Goal: Transaction & Acquisition: Purchase product/service

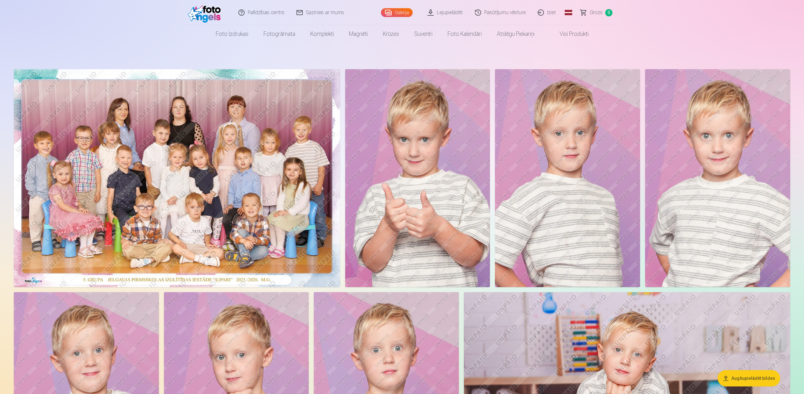
click at [743, 24] on header "Palīdzības centrs Sazinies ar mums Galerija Lejupielādēt Pasūtījumu vēsture Izi…" at bounding box center [402, 21] width 804 height 43
click at [205, 186] on img at bounding box center [177, 178] width 326 height 218
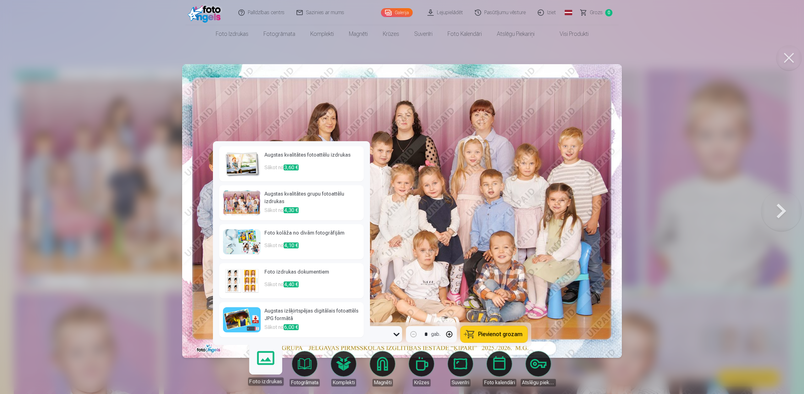
click at [268, 361] on link "Foto izdrukas" at bounding box center [265, 366] width 39 height 39
click at [243, 204] on div at bounding box center [242, 202] width 38 height 25
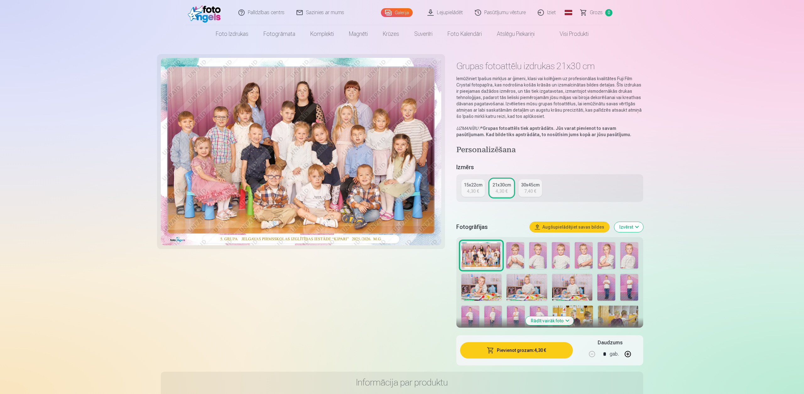
click at [472, 188] on div "4,30 €" at bounding box center [473, 191] width 12 height 6
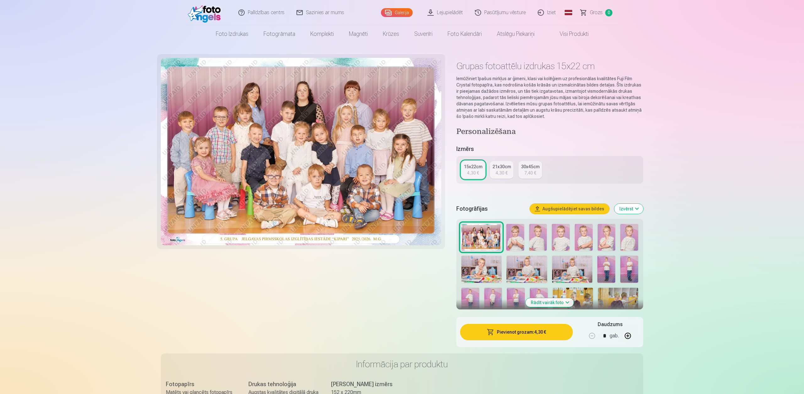
click at [497, 167] on div "21x30cm" at bounding box center [502, 166] width 19 height 6
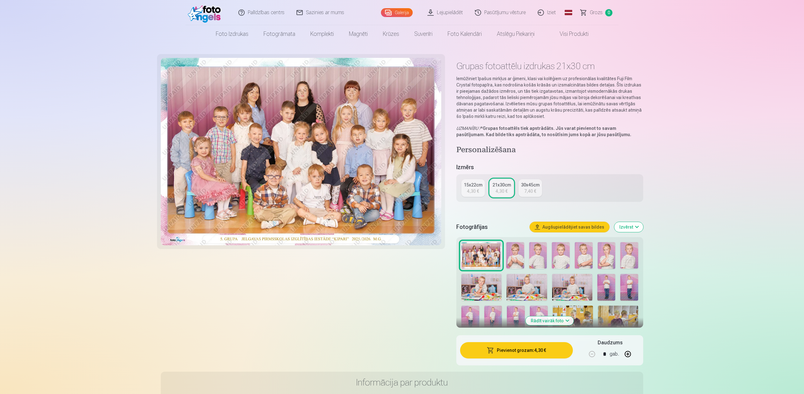
click at [523, 188] on link "30x45cm 7,40 €" at bounding box center [531, 188] width 24 height 18
click at [566, 227] on button "Augšupielādējiet savas bildes" at bounding box center [569, 227] width 79 height 10
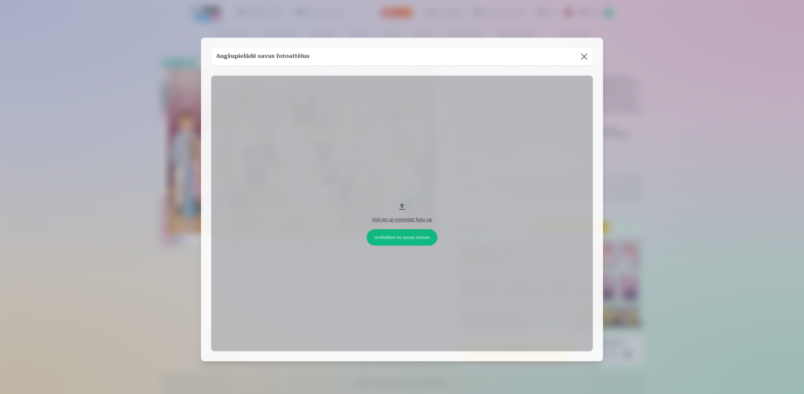
click at [583, 58] on button at bounding box center [585, 57] width 18 height 18
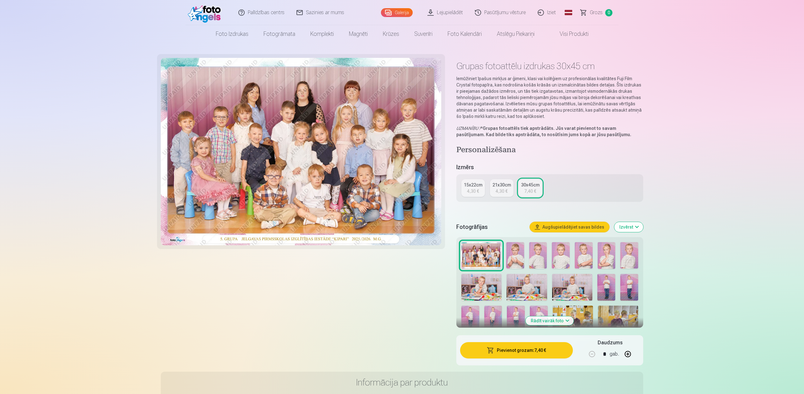
click at [522, 350] on button "Pievienot grozam : 7,40 €" at bounding box center [516, 350] width 113 height 16
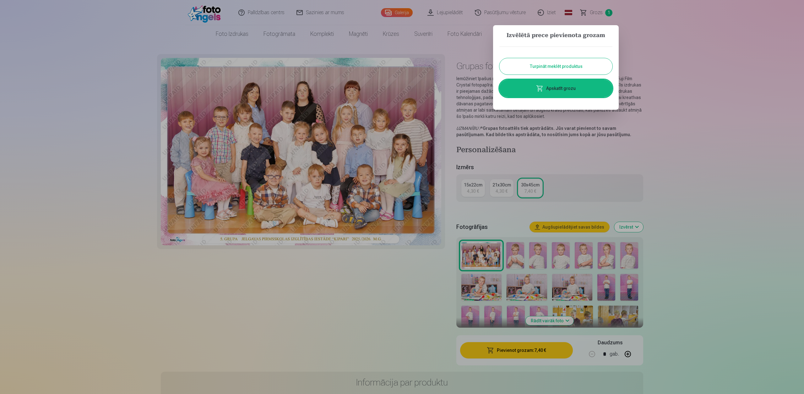
click at [97, 146] on div at bounding box center [402, 197] width 804 height 394
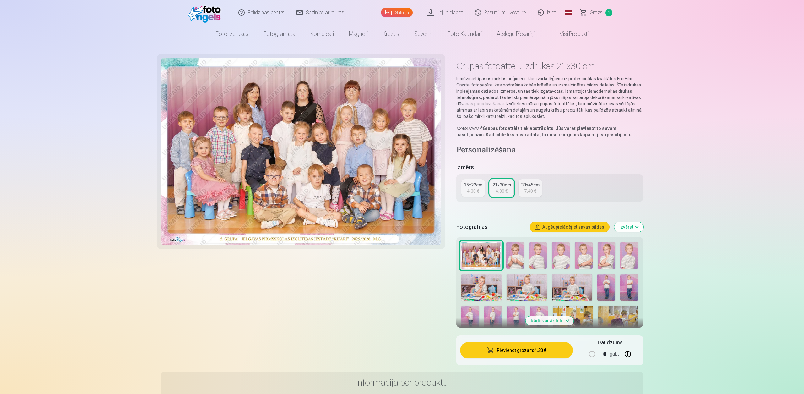
click at [407, 10] on link "Galerija" at bounding box center [397, 12] width 32 height 9
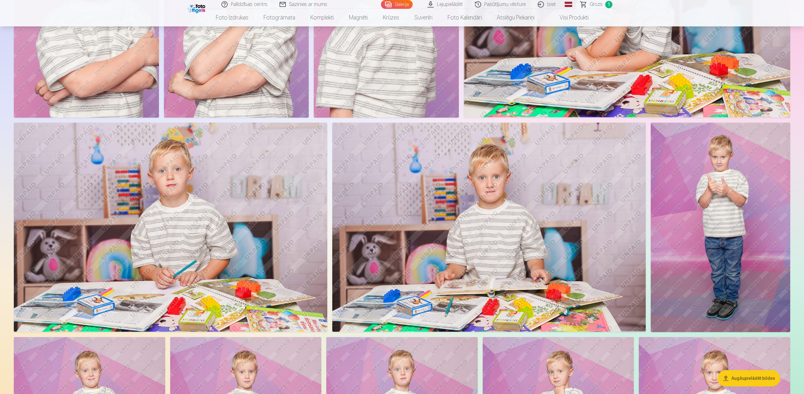
scroll to position [196, 0]
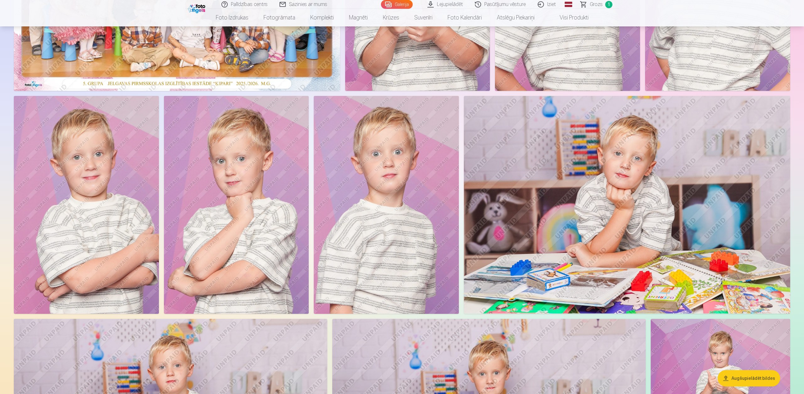
click at [649, 211] on img at bounding box center [627, 204] width 326 height 217
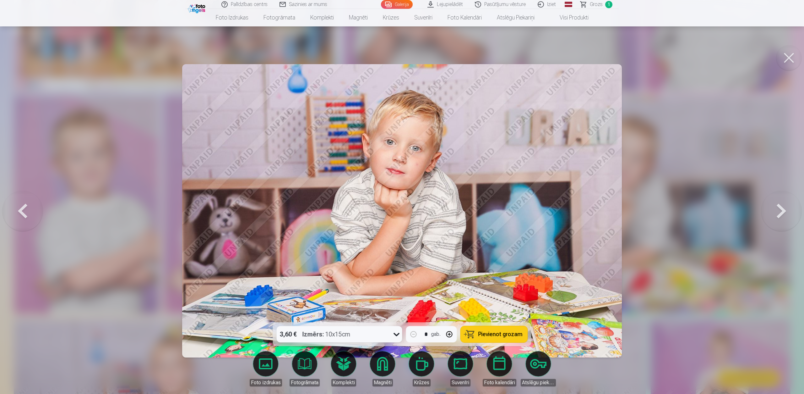
click at [272, 198] on body "Palīdzības centrs Sazinies ar mums Galerija Lejupielādēt Pasūtījumu vēsture Izi…" at bounding box center [402, 1] width 804 height 394
click at [396, 334] on icon at bounding box center [397, 334] width 6 height 3
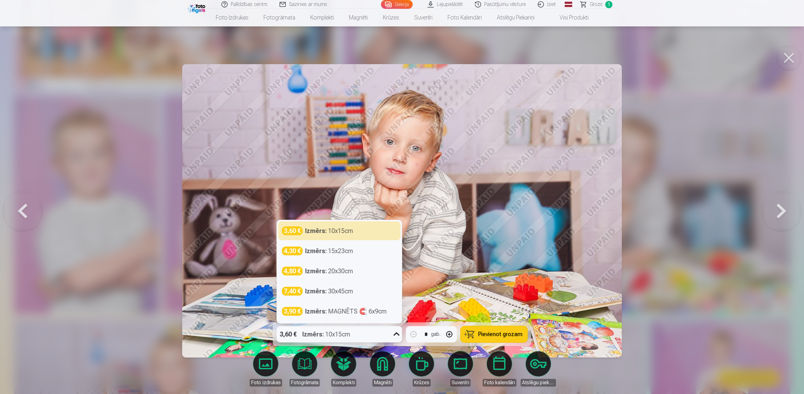
click at [343, 231] on div "Izmērs : 10x15cm" at bounding box center [329, 230] width 48 height 9
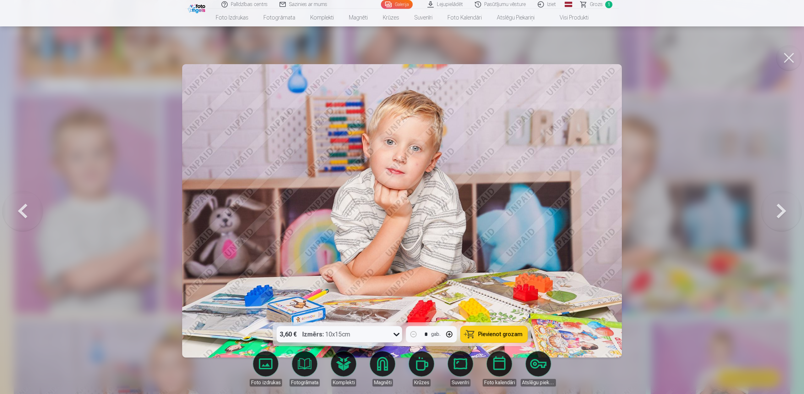
click at [495, 335] on span "Pievienot grozam" at bounding box center [500, 334] width 44 height 6
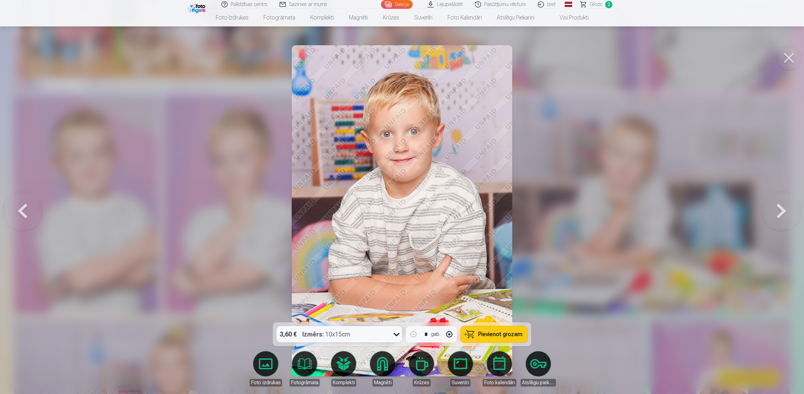
click at [491, 335] on span "Pievienot grozam" at bounding box center [500, 334] width 44 height 6
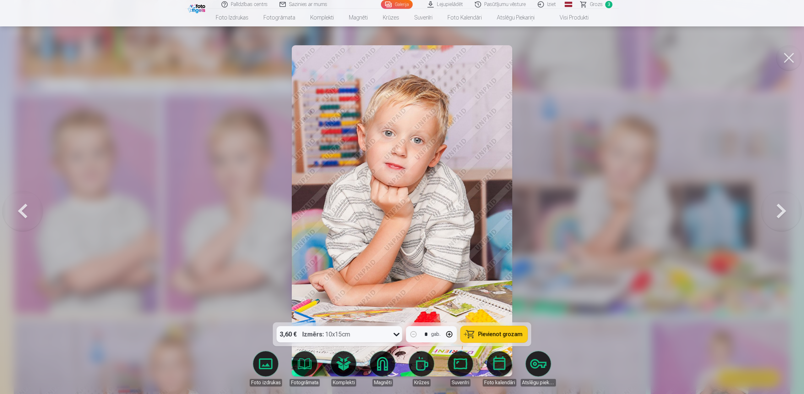
click at [484, 335] on span "Pievienot grozam" at bounding box center [500, 334] width 44 height 6
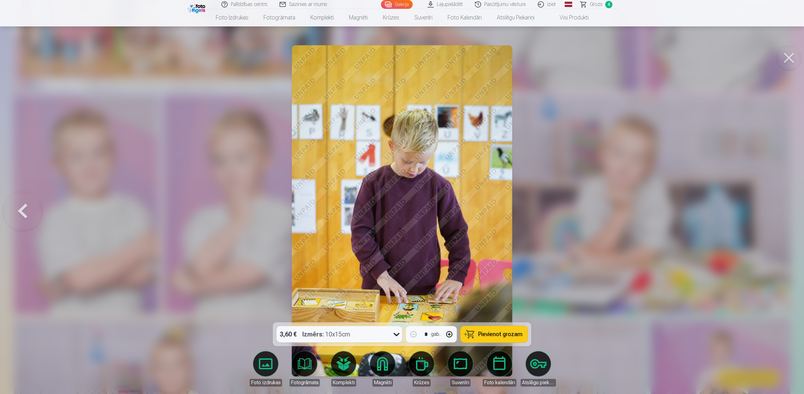
click at [795, 54] on button at bounding box center [789, 57] width 25 height 25
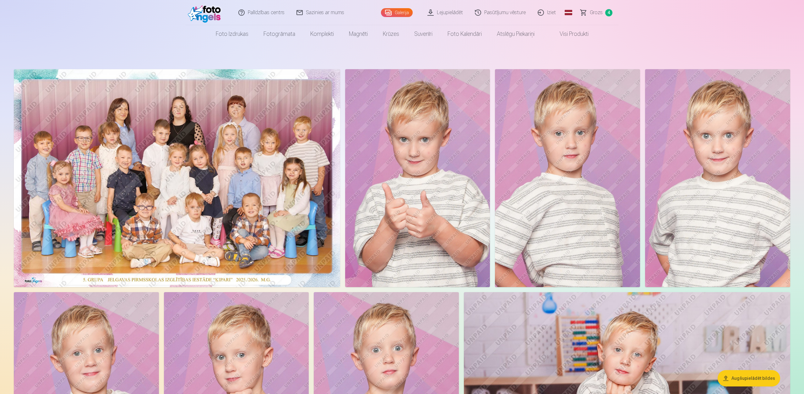
click at [208, 167] on img at bounding box center [177, 178] width 326 height 218
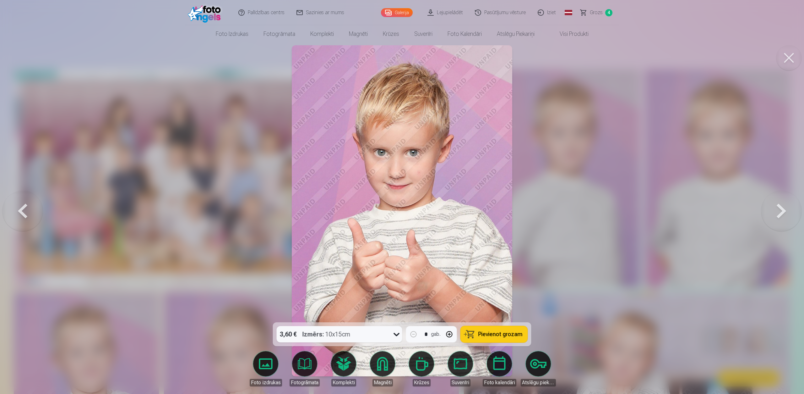
click at [512, 335] on span "Pievienot grozam" at bounding box center [500, 334] width 44 height 6
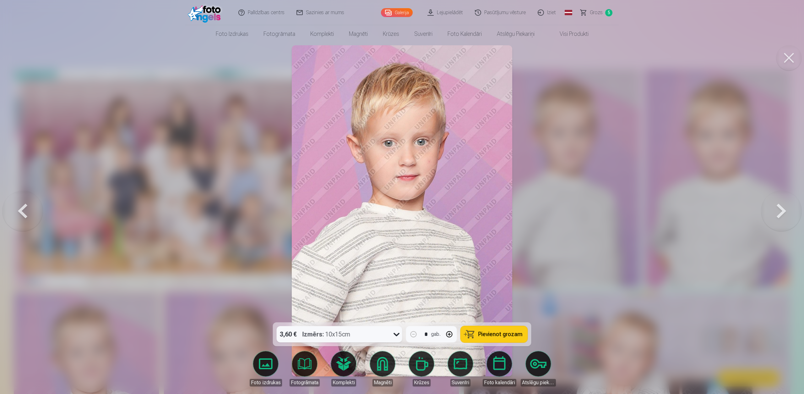
click at [347, 358] on link "Komplekti" at bounding box center [343, 368] width 35 height 35
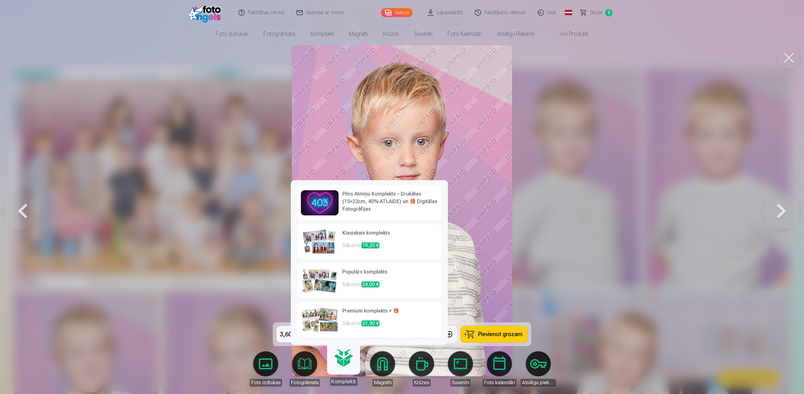
click at [328, 244] on img at bounding box center [320, 241] width 38 height 25
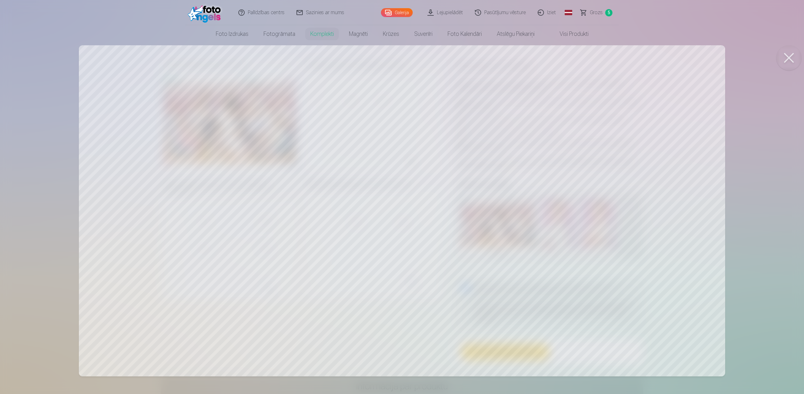
click at [791, 63] on button at bounding box center [789, 57] width 25 height 25
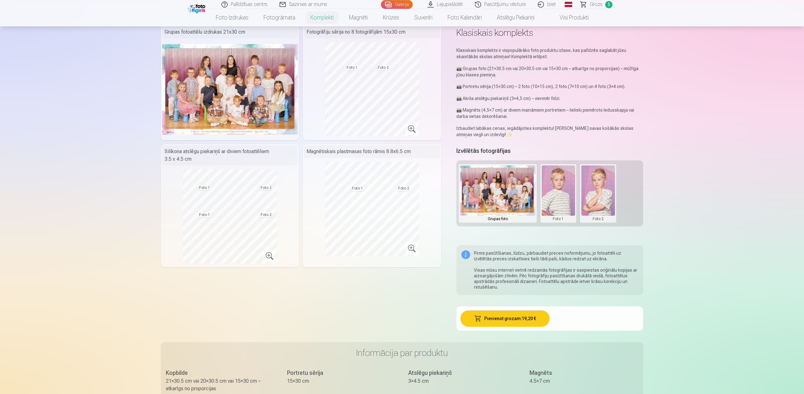
scroll to position [196, 0]
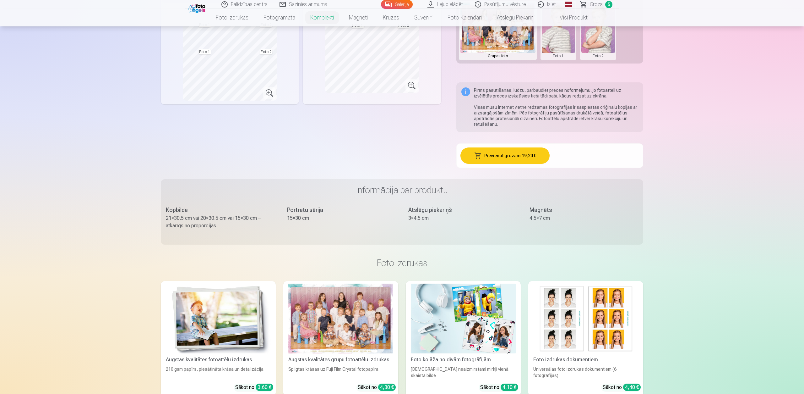
click at [604, 305] on img at bounding box center [585, 318] width 105 height 70
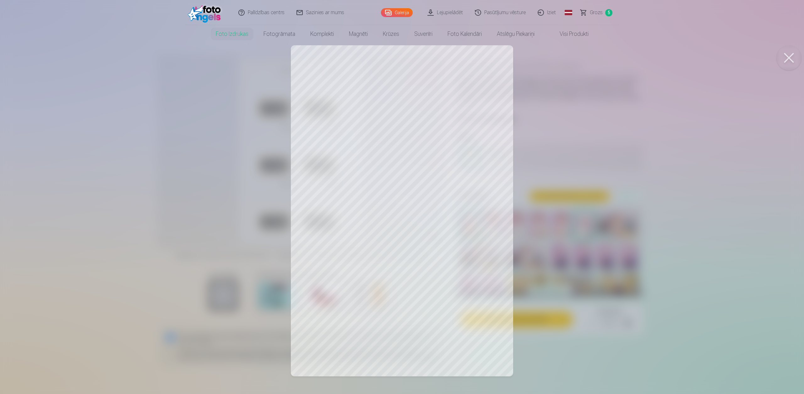
click at [368, 120] on div at bounding box center [402, 197] width 804 height 394
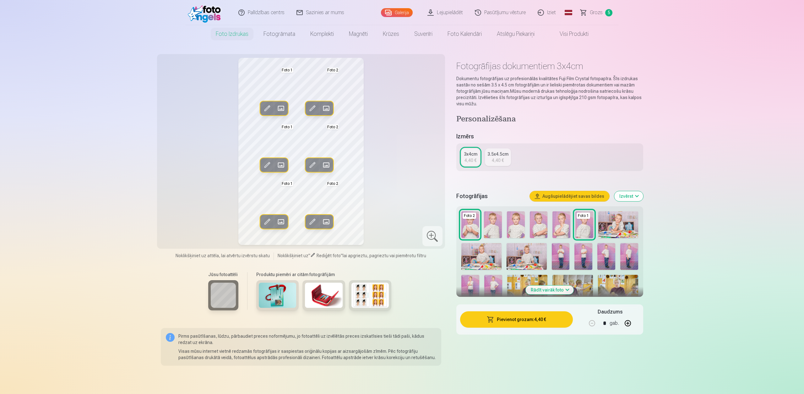
click at [269, 105] on span at bounding box center [267, 108] width 10 height 10
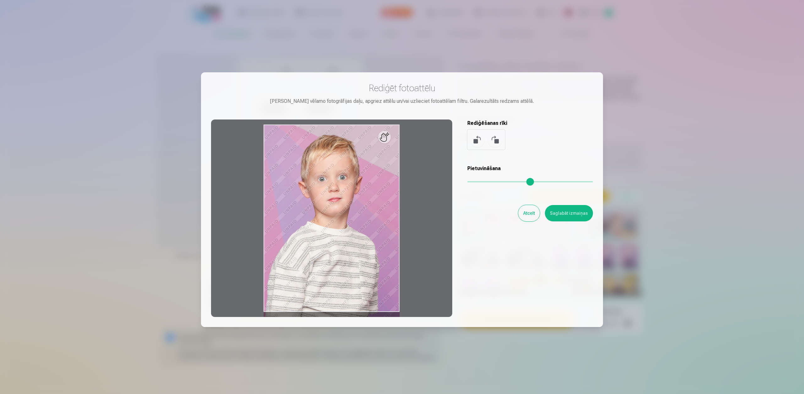
click at [530, 215] on button "Atcelt" at bounding box center [529, 213] width 22 height 16
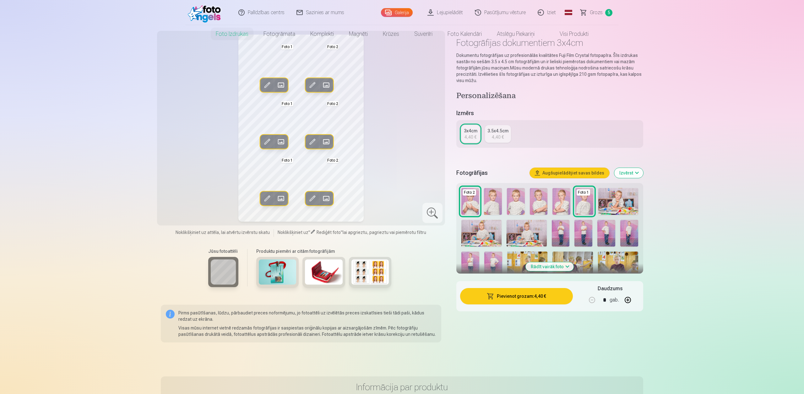
scroll to position [33, 0]
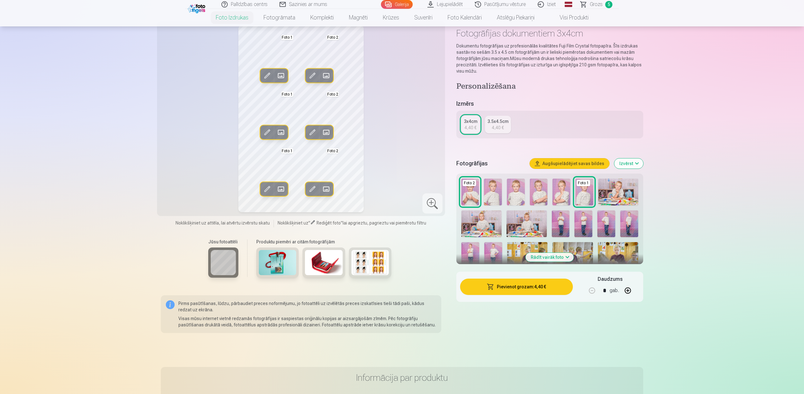
click at [626, 191] on img at bounding box center [618, 191] width 40 height 27
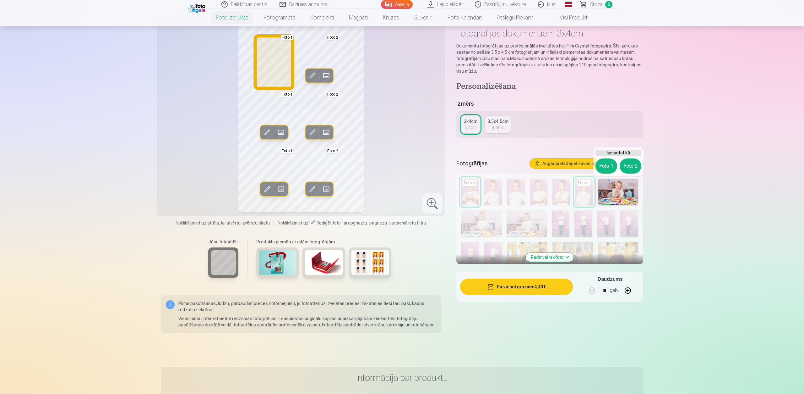
click at [607, 164] on button "Foto 1" at bounding box center [607, 165] width 22 height 15
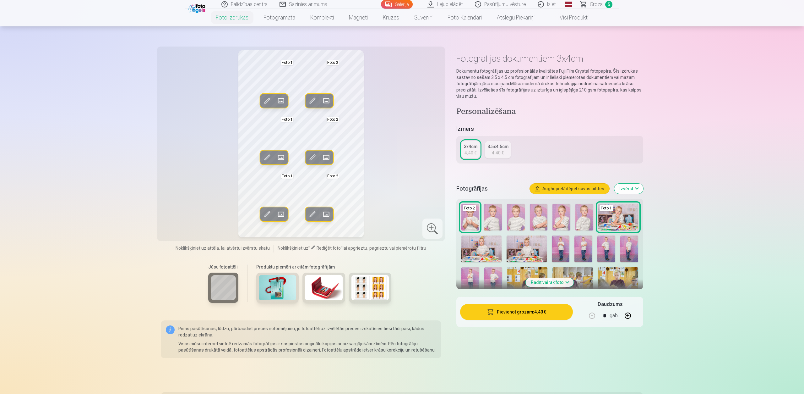
scroll to position [0, 0]
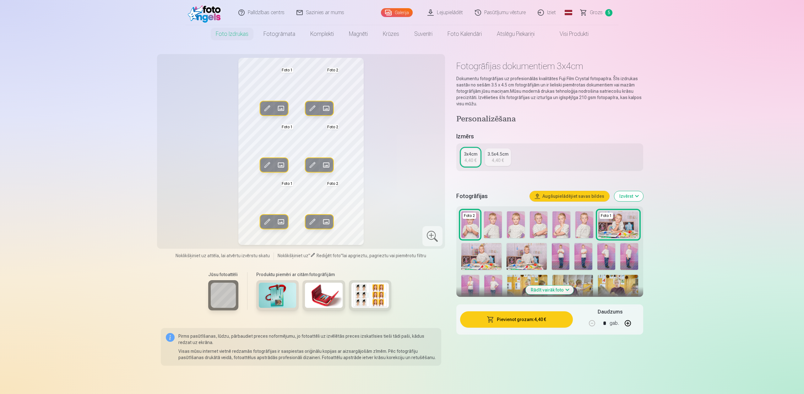
click at [559, 225] on img at bounding box center [562, 224] width 18 height 27
click at [316, 109] on span at bounding box center [313, 108] width 10 height 10
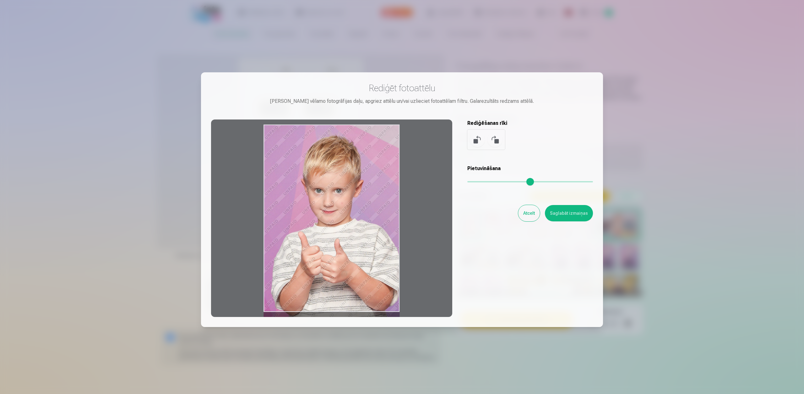
drag, startPoint x: 340, startPoint y: 161, endPoint x: 337, endPoint y: 176, distance: 15.1
click at [337, 176] on div at bounding box center [331, 217] width 241 height 197
click at [560, 215] on button "Saglabāt izmaiņas" at bounding box center [569, 213] width 48 height 16
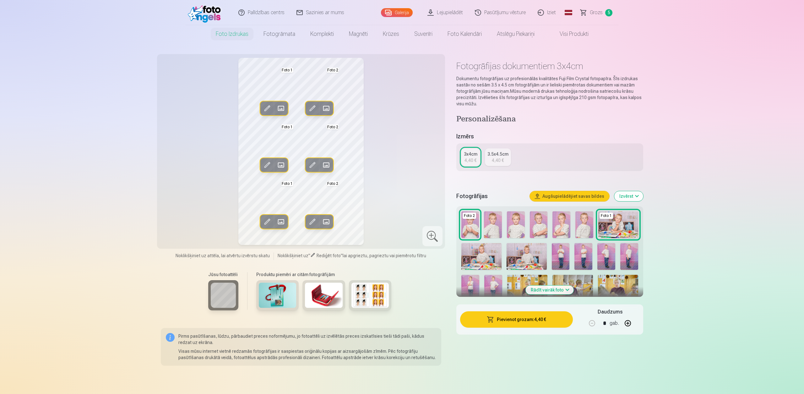
click at [314, 167] on span at bounding box center [313, 165] width 10 height 10
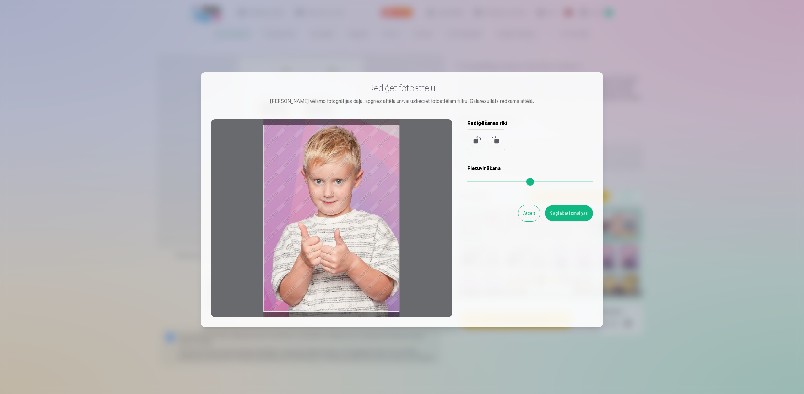
drag, startPoint x: 363, startPoint y: 158, endPoint x: 363, endPoint y: 163, distance: 5.3
click at [363, 163] on div at bounding box center [331, 217] width 241 height 197
click at [564, 212] on button "Saglabāt izmaiņas" at bounding box center [569, 213] width 48 height 16
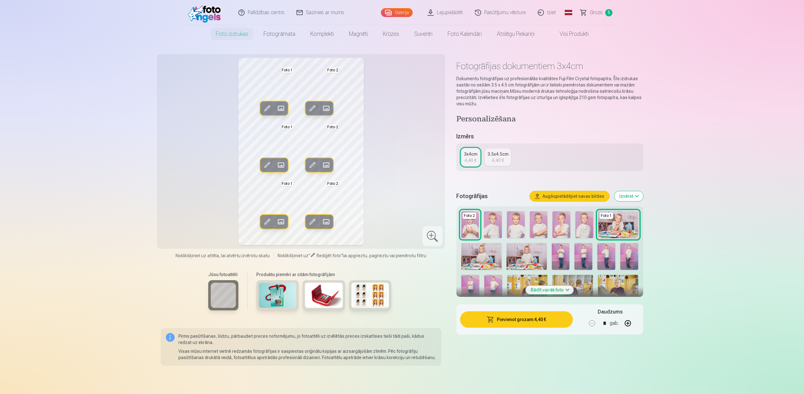
click at [310, 166] on span at bounding box center [313, 165] width 10 height 10
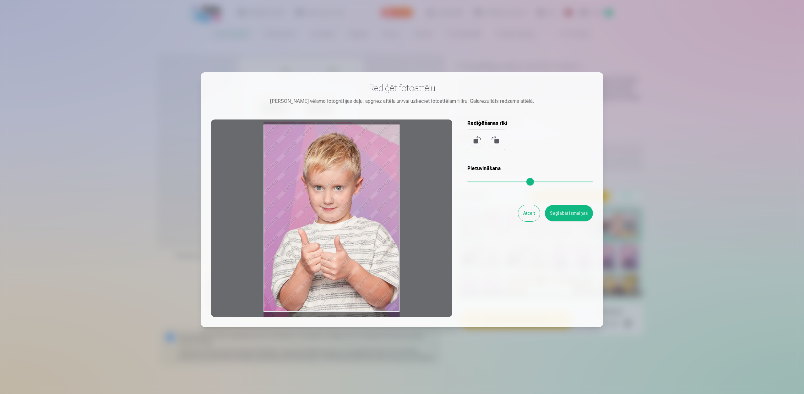
drag, startPoint x: 324, startPoint y: 162, endPoint x: 324, endPoint y: 169, distance: 6.6
click at [324, 169] on div at bounding box center [331, 217] width 241 height 197
click at [560, 209] on button "Saglabāt izmaiņas" at bounding box center [569, 213] width 48 height 16
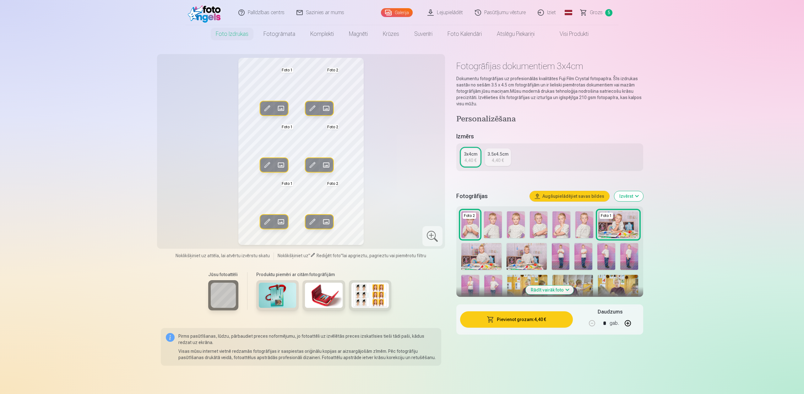
click at [310, 220] on span at bounding box center [313, 221] width 10 height 10
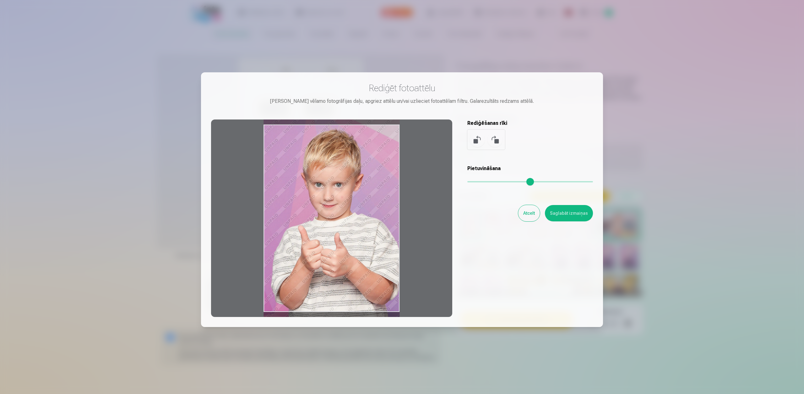
drag, startPoint x: 344, startPoint y: 162, endPoint x: 341, endPoint y: 171, distance: 9.1
click at [341, 171] on div at bounding box center [331, 217] width 241 height 197
click at [562, 212] on button "Saglabāt izmaiņas" at bounding box center [569, 213] width 48 height 16
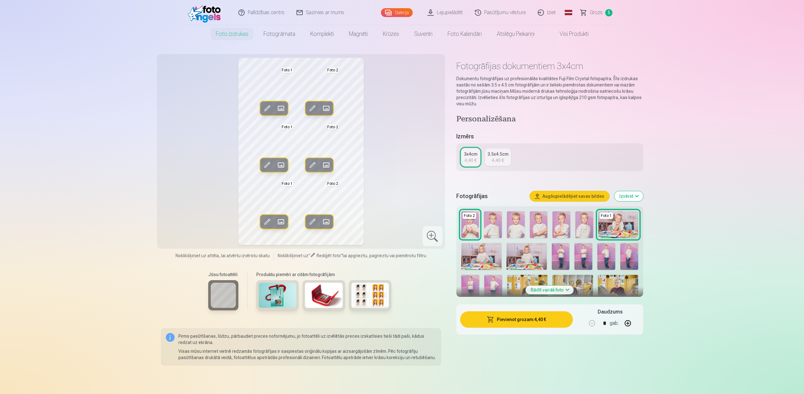
click at [496, 156] on div "3.5x4.5cm" at bounding box center [498, 154] width 21 height 6
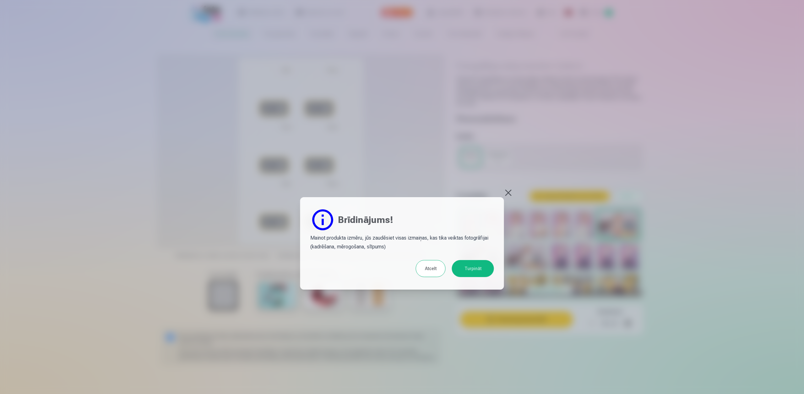
click at [429, 265] on button "Atcelt" at bounding box center [431, 268] width 30 height 17
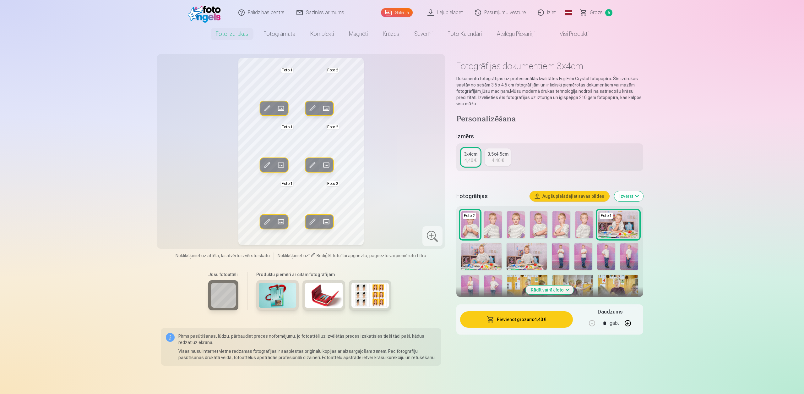
click at [542, 323] on button "Pievienot grozam : 4,40 €" at bounding box center [516, 319] width 113 height 16
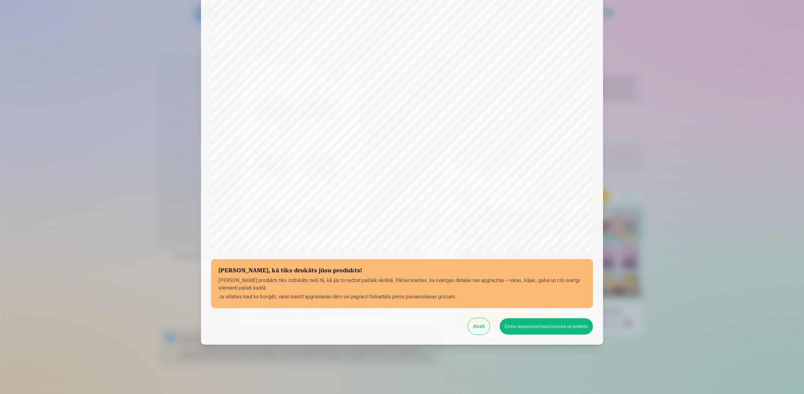
scroll to position [58, 0]
click at [477, 329] on button "Atcelt" at bounding box center [479, 325] width 22 height 16
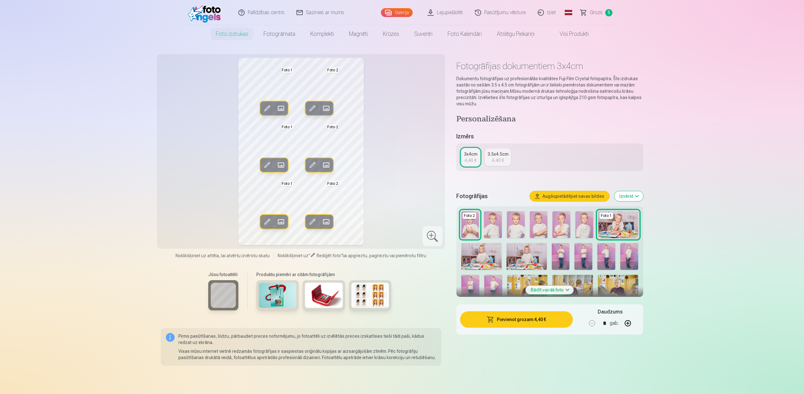
click at [312, 222] on span at bounding box center [313, 221] width 10 height 10
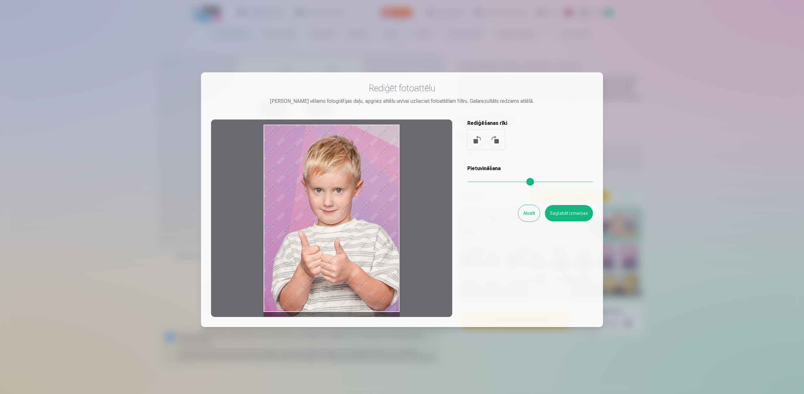
drag, startPoint x: 367, startPoint y: 178, endPoint x: 366, endPoint y: 183, distance: 5.7
click at [366, 183] on div at bounding box center [331, 217] width 241 height 197
click at [572, 210] on button "Saglabāt izmaiņas" at bounding box center [569, 213] width 48 height 16
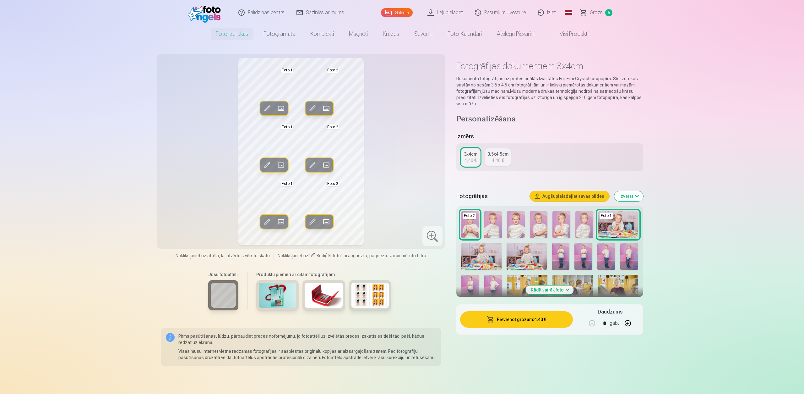
click at [310, 161] on span at bounding box center [313, 165] width 10 height 10
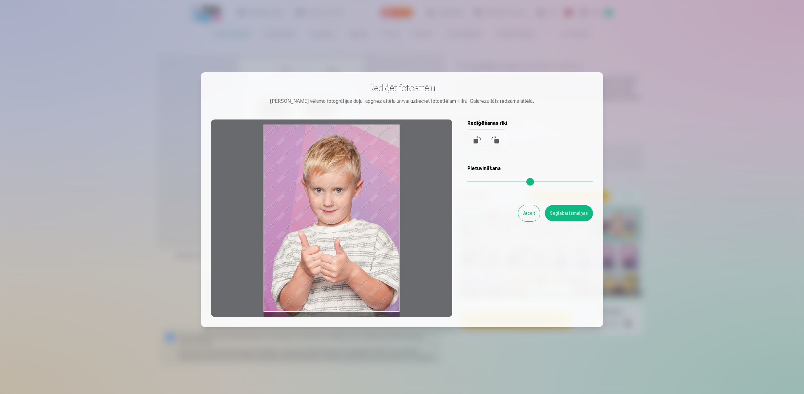
click at [361, 169] on div at bounding box center [331, 217] width 241 height 197
click at [582, 210] on button "Saglabāt izmaiņas" at bounding box center [569, 213] width 48 height 16
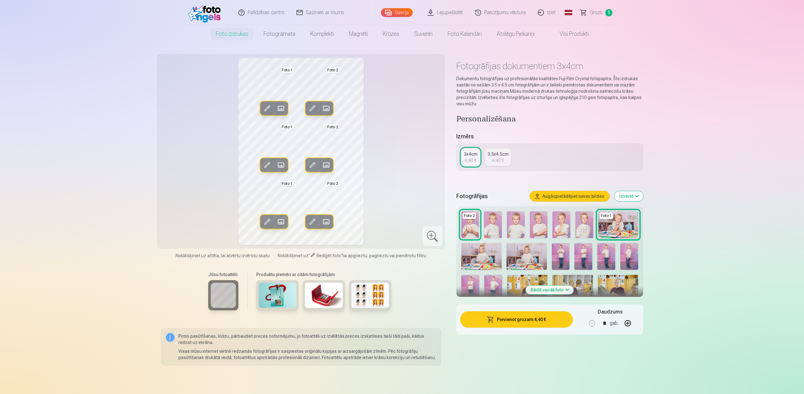
click at [511, 319] on button "Pievienot grozam : 4,40 €" at bounding box center [516, 319] width 113 height 16
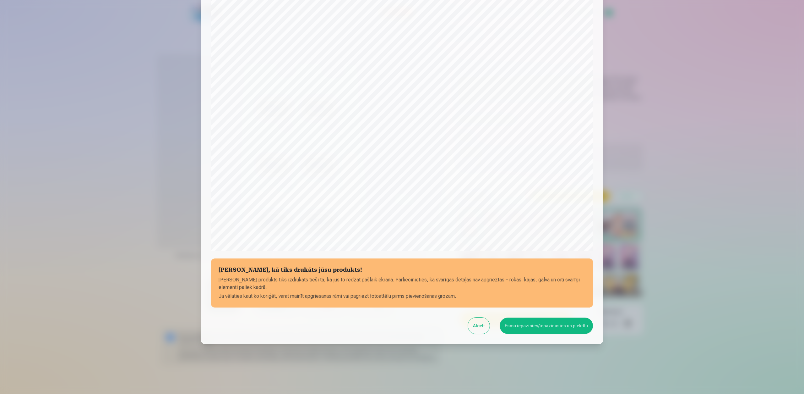
click at [532, 326] on button "Esmu iepazinies/iepazinusies un piekrītu" at bounding box center [546, 325] width 93 height 16
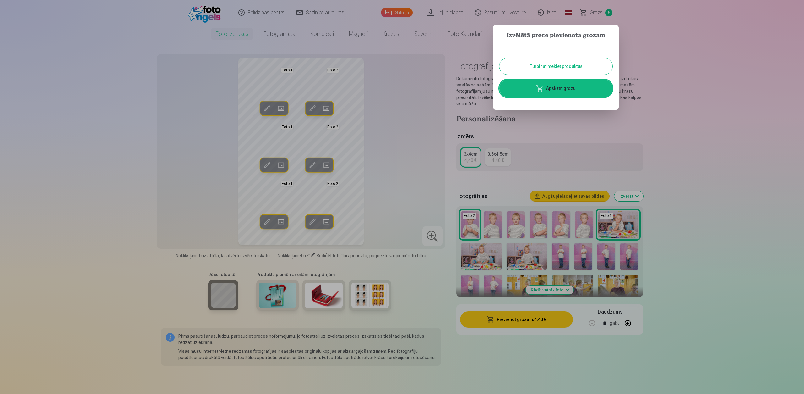
click at [692, 199] on div at bounding box center [402, 197] width 804 height 394
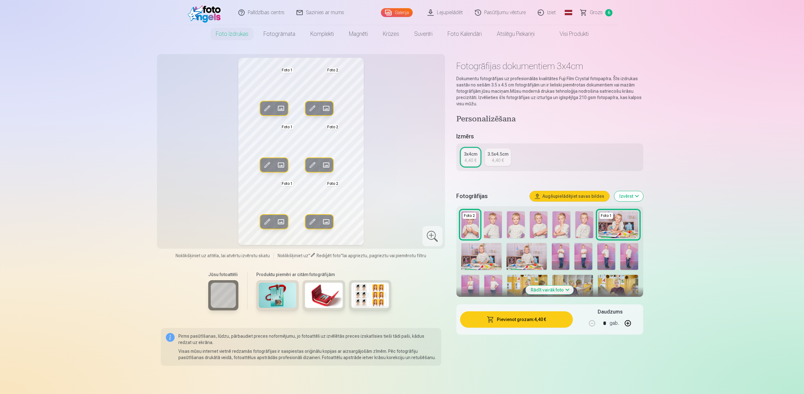
click at [601, 12] on span "Grozs" at bounding box center [596, 13] width 13 height 8
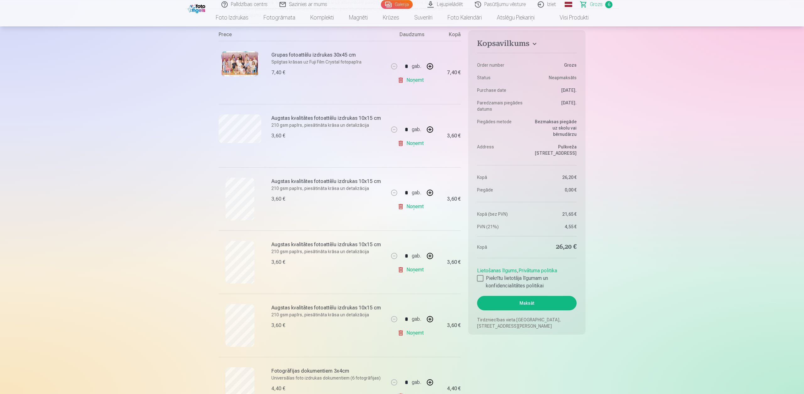
scroll to position [131, 0]
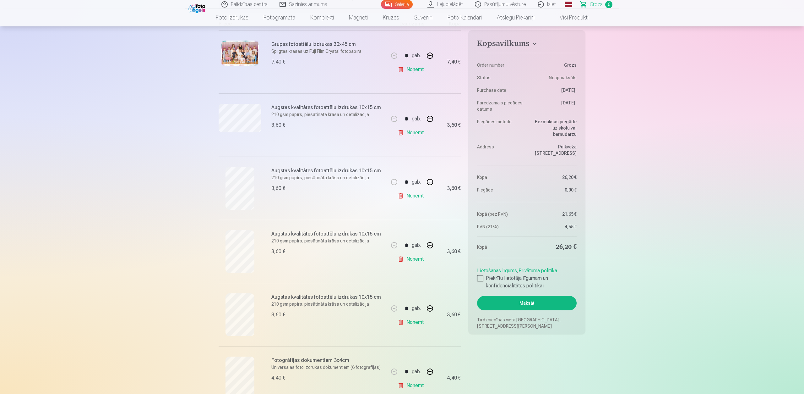
click at [415, 260] on link "Noņemt" at bounding box center [412, 259] width 29 height 13
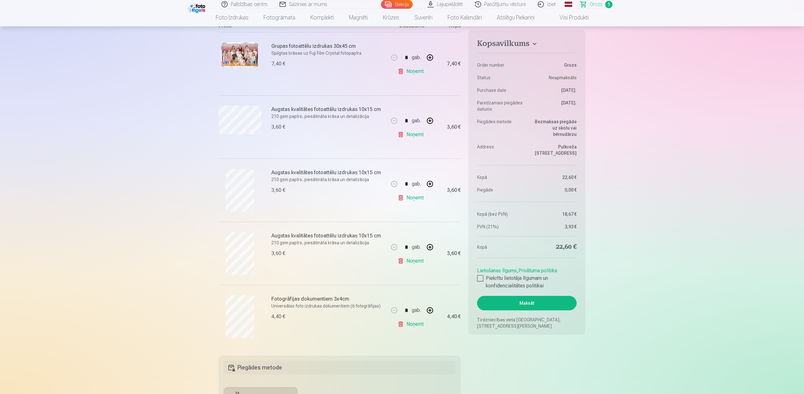
scroll to position [0, 0]
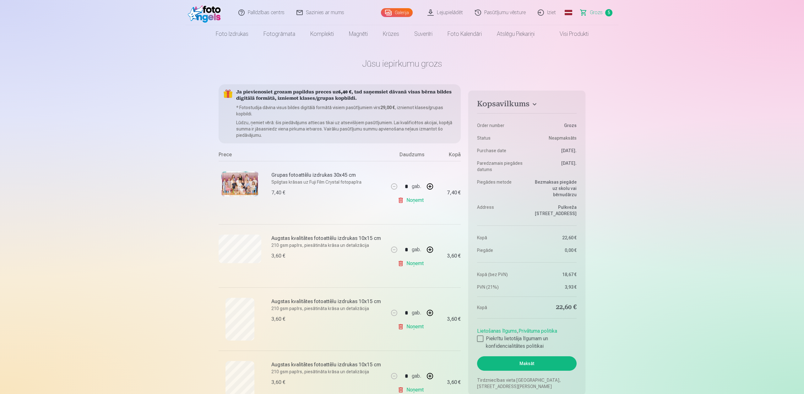
click at [402, 10] on link "Galerija" at bounding box center [397, 12] width 32 height 9
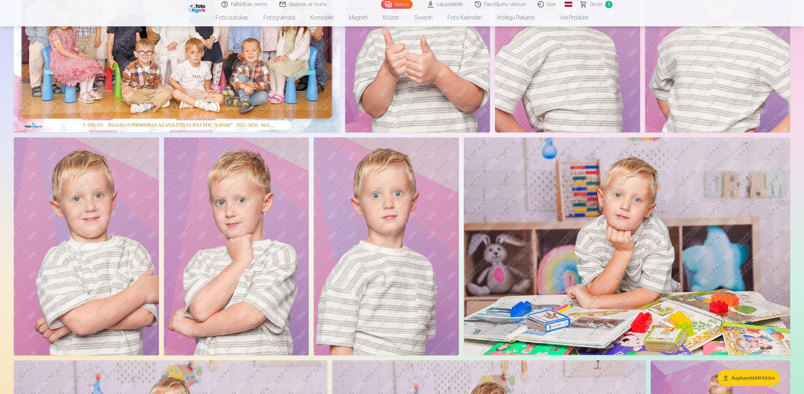
scroll to position [196, 0]
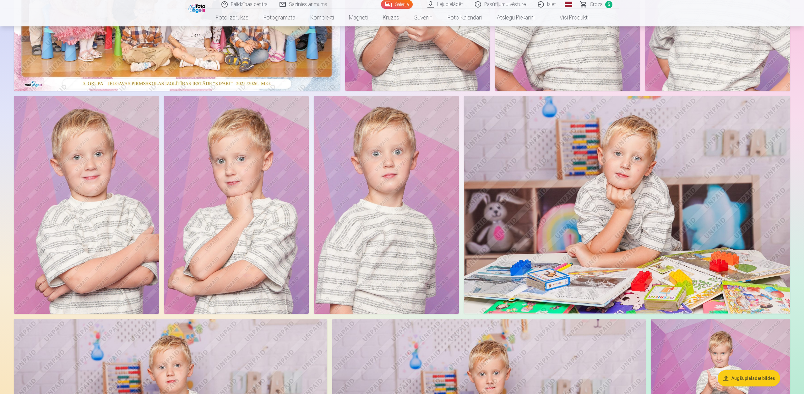
click at [111, 195] on img at bounding box center [86, 205] width 145 height 218
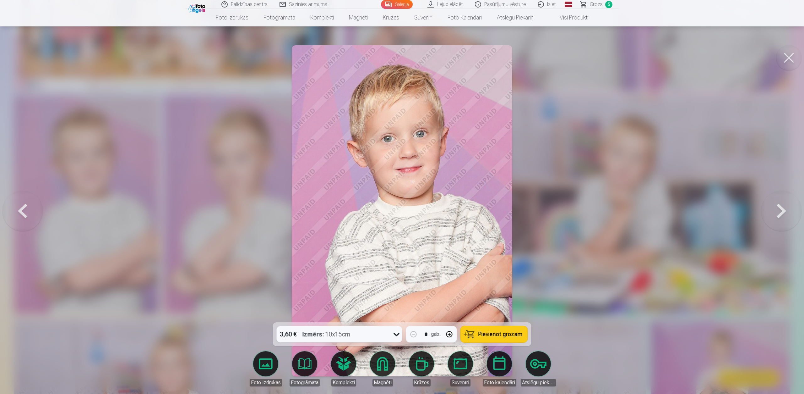
click at [489, 333] on span "Pievienot grozam" at bounding box center [500, 334] width 44 height 6
drag, startPoint x: 785, startPoint y: 61, endPoint x: 780, endPoint y: 66, distance: 7.1
click at [785, 61] on button at bounding box center [789, 57] width 25 height 25
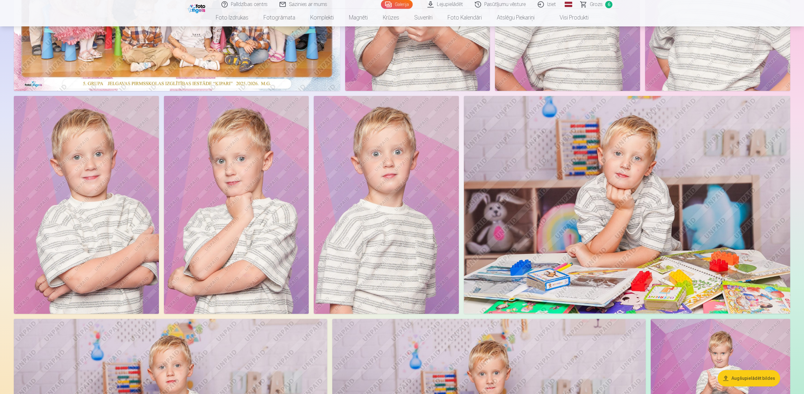
click at [228, 196] on img at bounding box center [236, 205] width 145 height 218
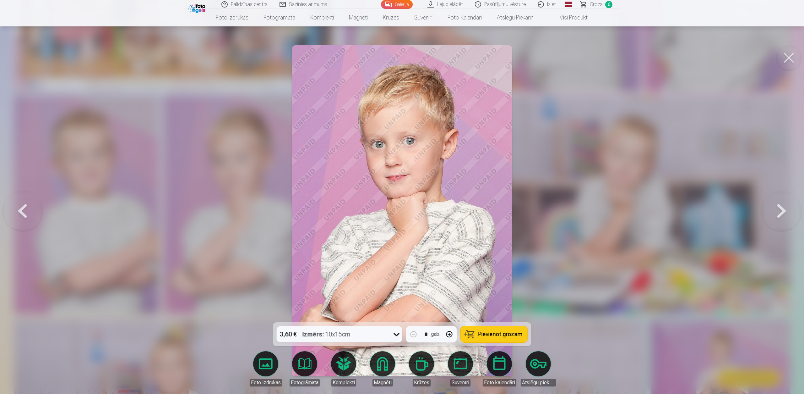
click at [494, 337] on span "Pievienot grozam" at bounding box center [500, 334] width 44 height 6
click at [782, 58] on button at bounding box center [789, 57] width 25 height 25
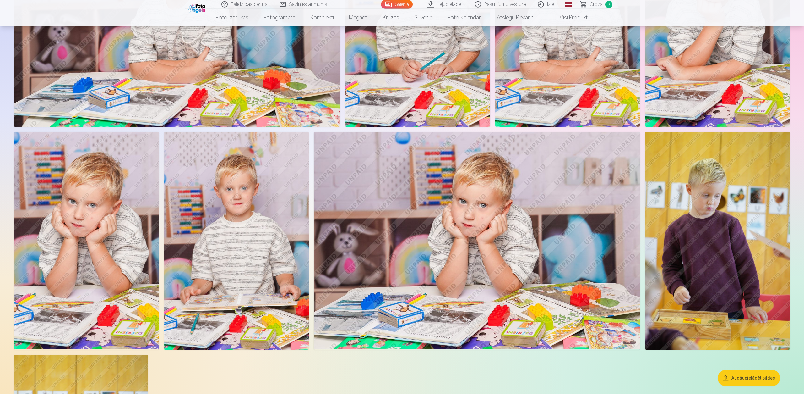
scroll to position [2091, 0]
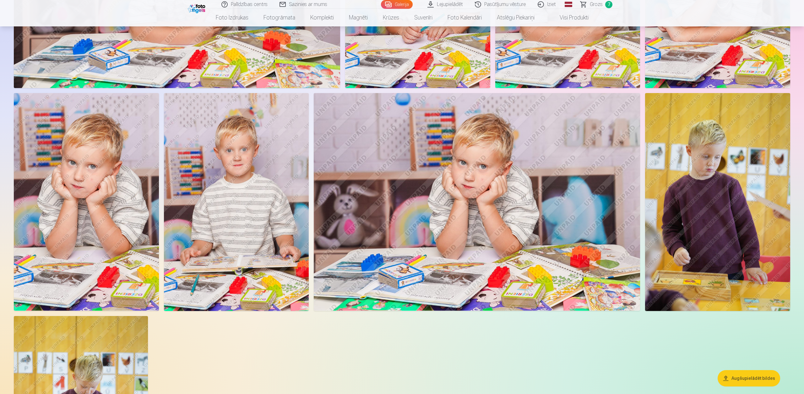
click at [439, 177] on img at bounding box center [477, 201] width 326 height 217
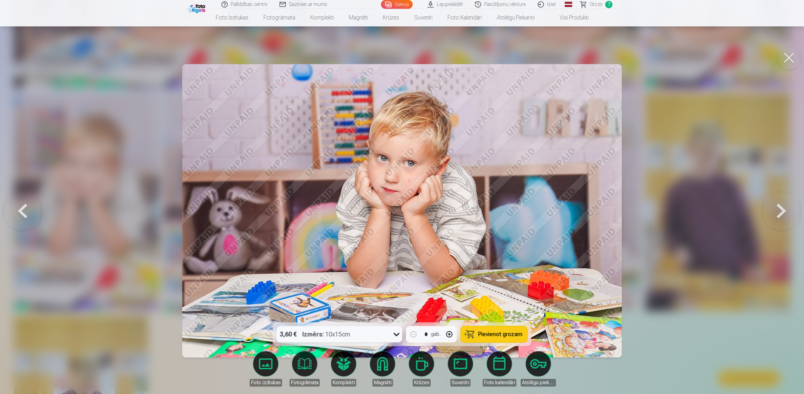
click at [495, 333] on span "Pievienot grozam" at bounding box center [500, 334] width 44 height 6
click at [791, 62] on button at bounding box center [789, 57] width 25 height 25
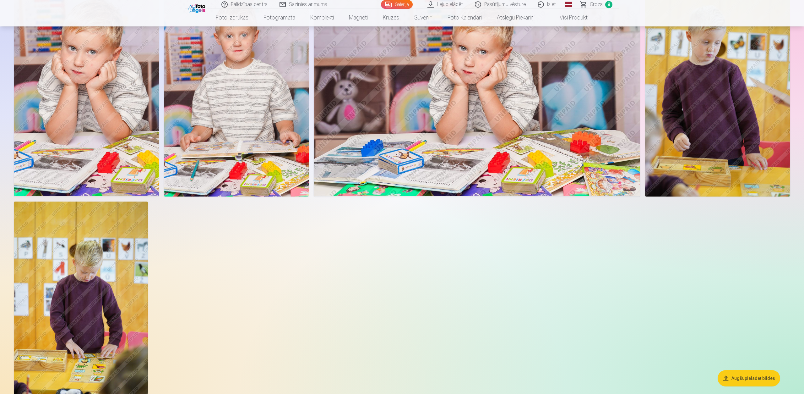
scroll to position [2254, 0]
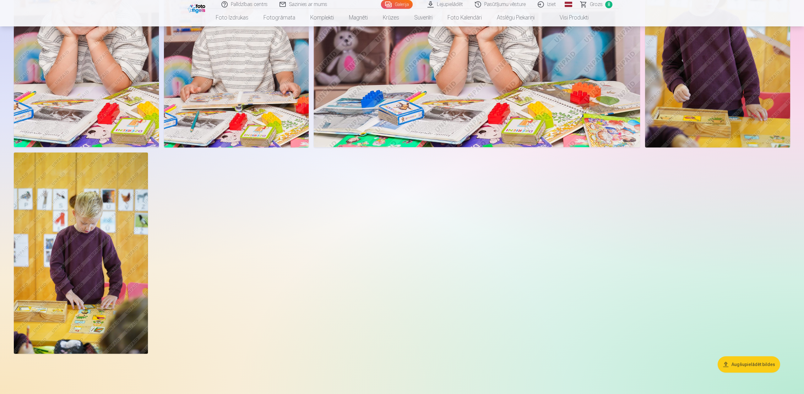
click at [112, 215] on img at bounding box center [81, 252] width 134 height 201
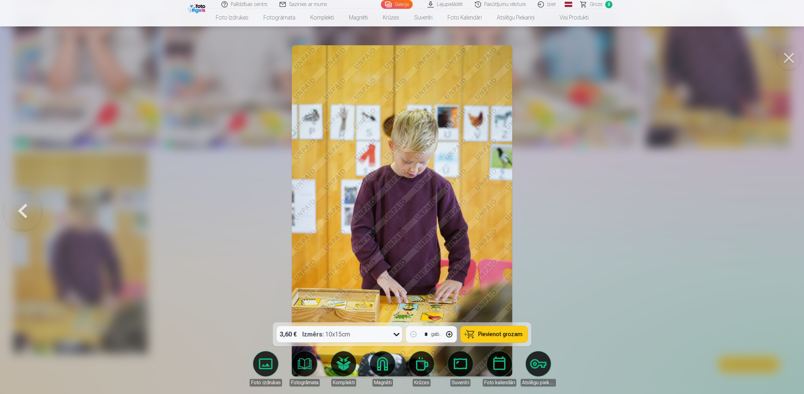
click at [503, 335] on span "Pievienot grozam" at bounding box center [500, 334] width 44 height 6
click at [789, 63] on button at bounding box center [789, 57] width 25 height 25
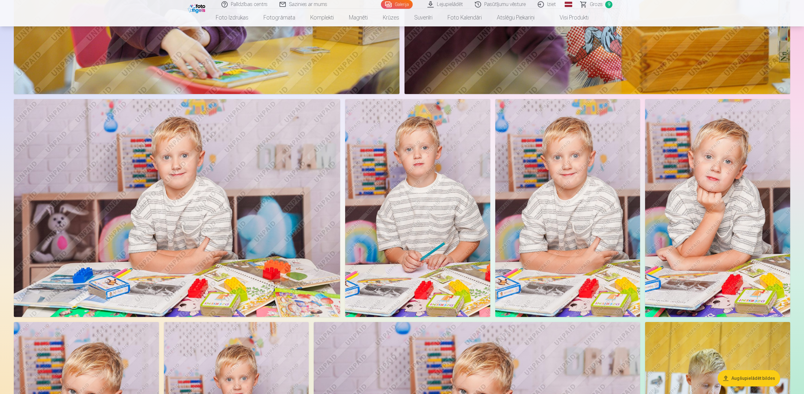
scroll to position [1764, 0]
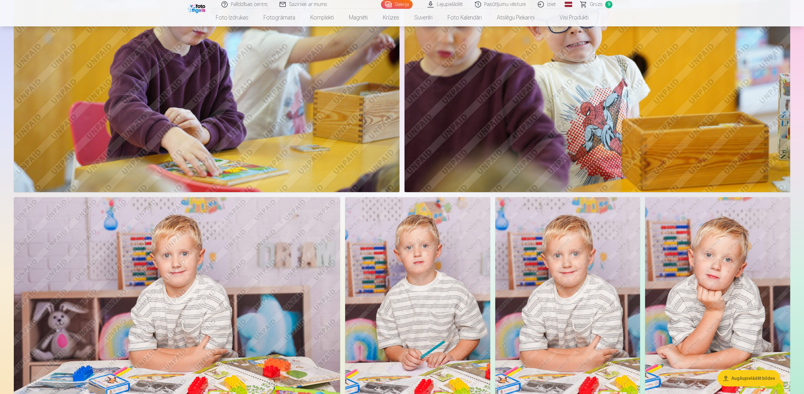
click at [609, 2] on span "9" at bounding box center [608, 4] width 7 height 7
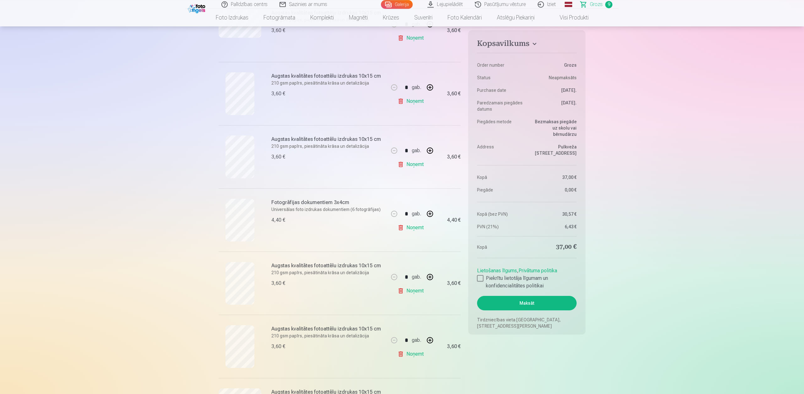
scroll to position [163, 0]
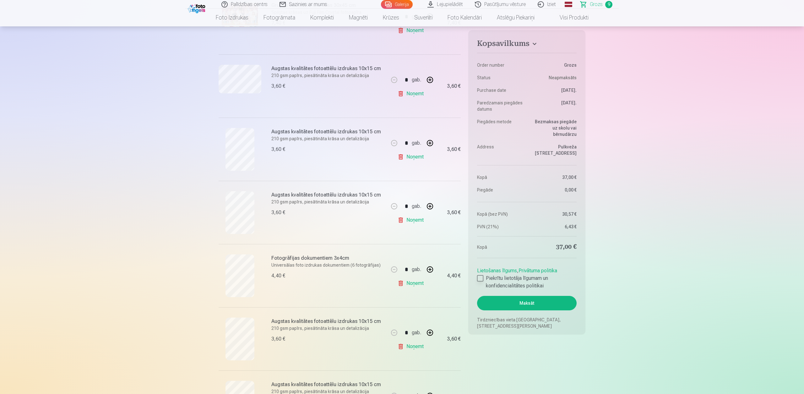
click at [480, 275] on div at bounding box center [480, 278] width 6 height 6
click at [520, 296] on button "Maksāt" at bounding box center [527, 303] width 100 height 14
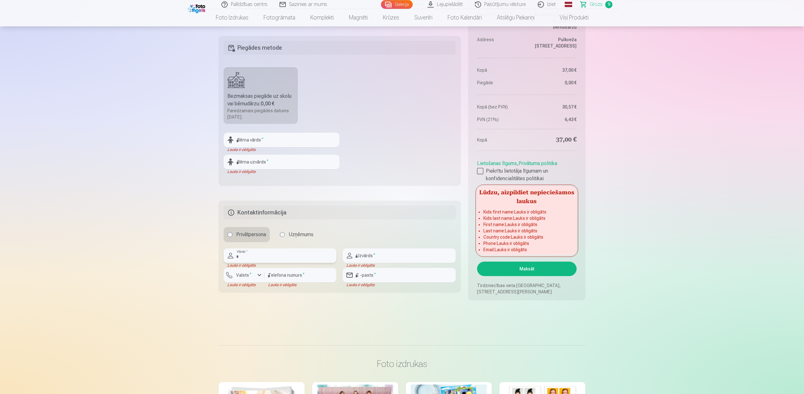
scroll to position [621, 0]
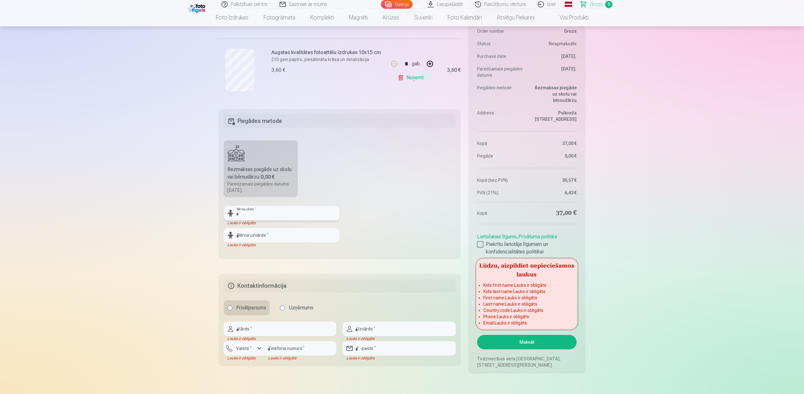
click at [262, 208] on input "text" at bounding box center [282, 213] width 116 height 14
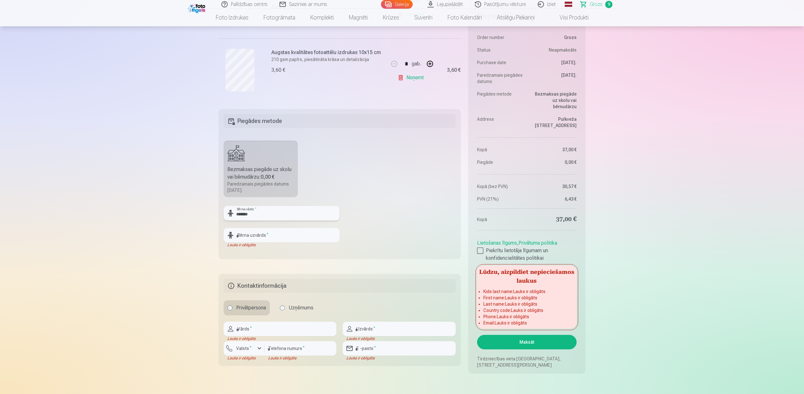
type input "******"
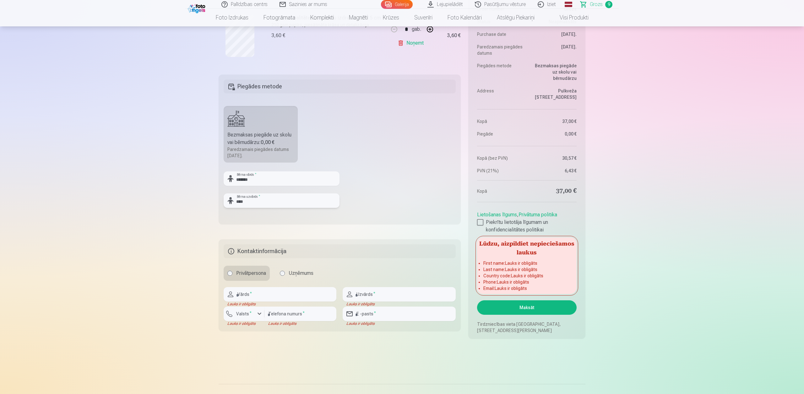
scroll to position [719, 0]
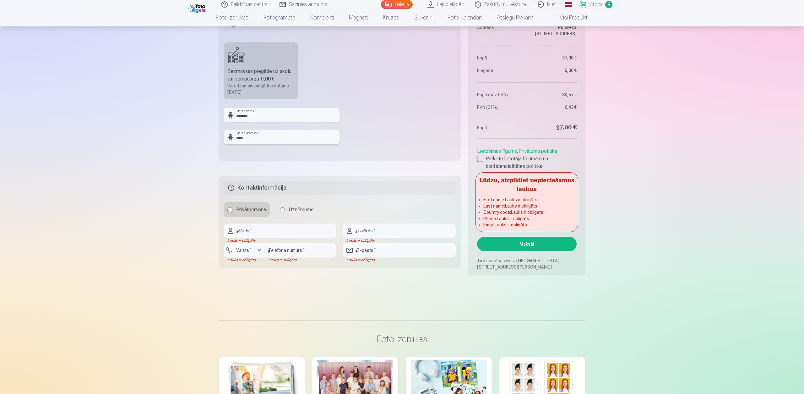
type input "****"
click at [250, 231] on input "text" at bounding box center [280, 230] width 113 height 14
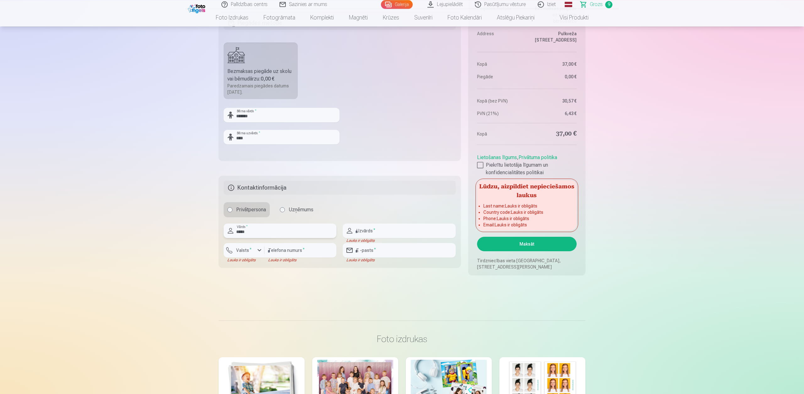
type input "*****"
click at [385, 227] on input "text" at bounding box center [399, 230] width 113 height 14
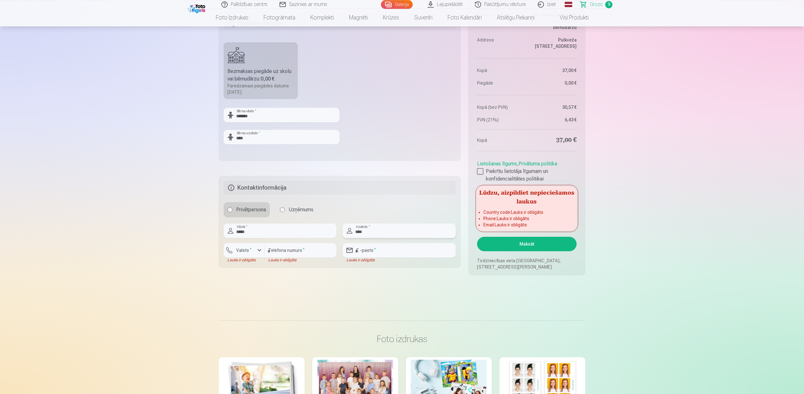
type input "****"
click at [284, 251] on input "number" at bounding box center [301, 250] width 72 height 14
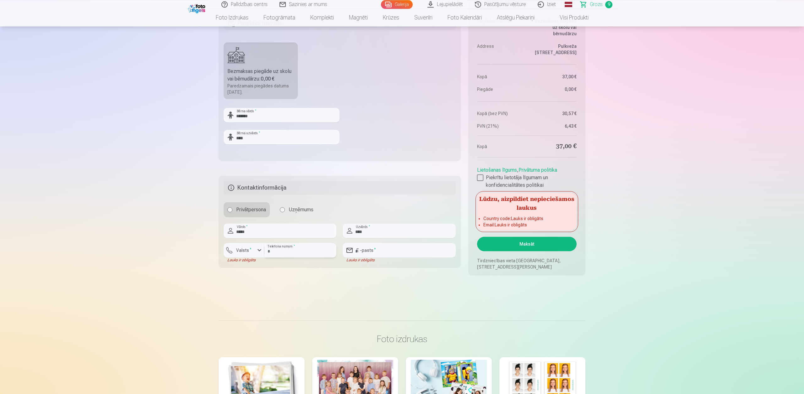
type input "********"
click at [250, 248] on sup "*" at bounding box center [251, 249] width 2 height 4
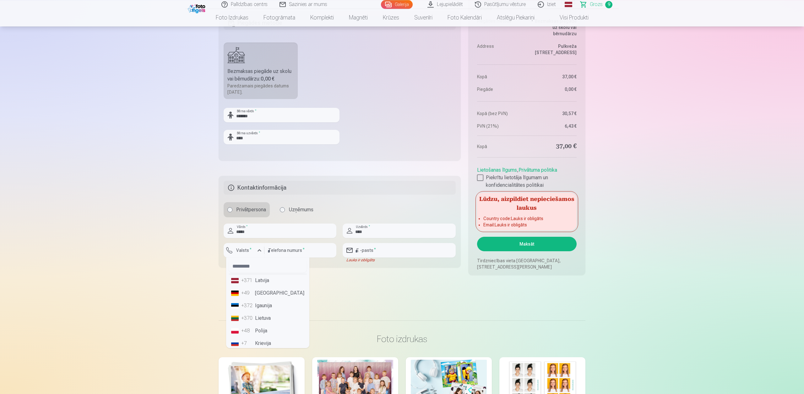
click at [264, 281] on li "+371 Latvija" at bounding box center [268, 280] width 78 height 13
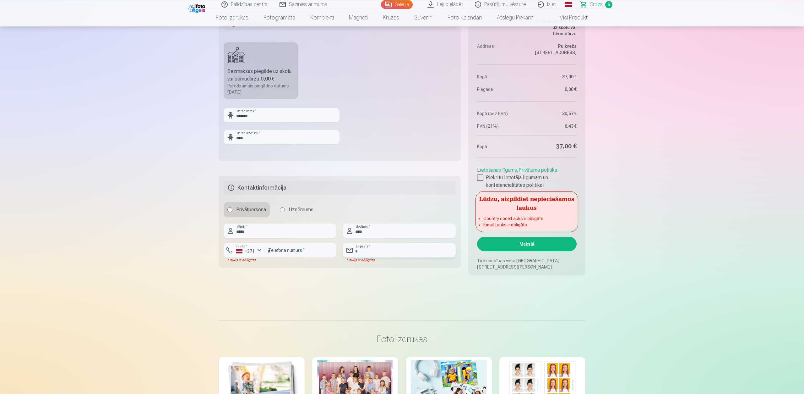
click at [378, 247] on input "email" at bounding box center [399, 250] width 113 height 14
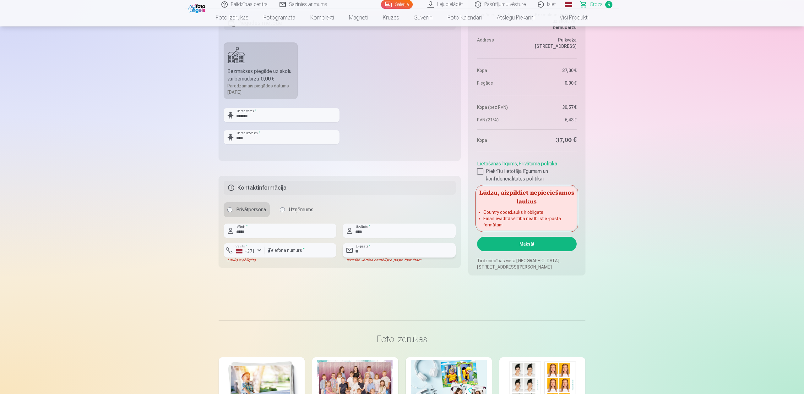
type input "*"
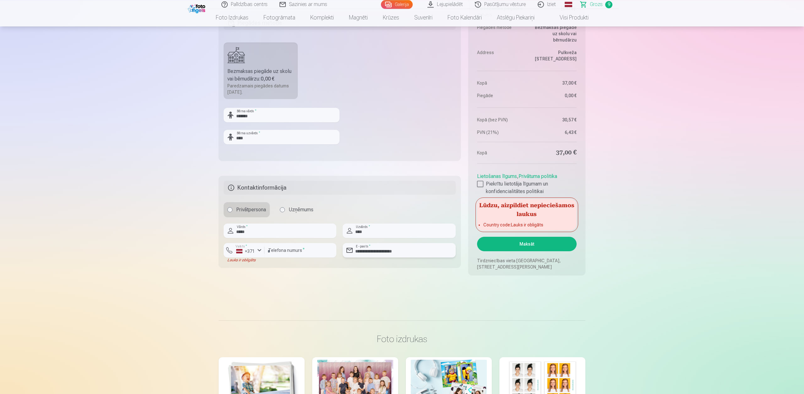
type input "**********"
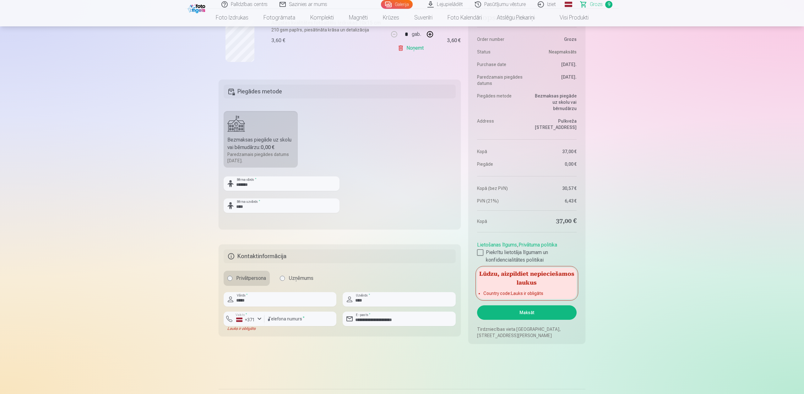
scroll to position [686, 0]
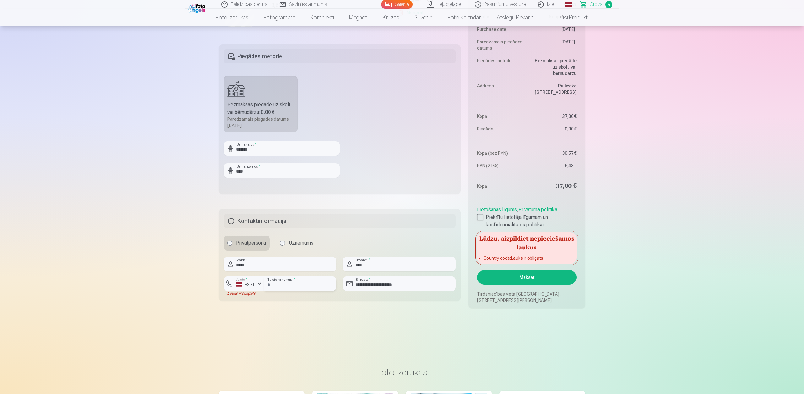
click at [307, 284] on input "********" at bounding box center [301, 283] width 72 height 14
click at [250, 284] on div "+371" at bounding box center [245, 284] width 19 height 6
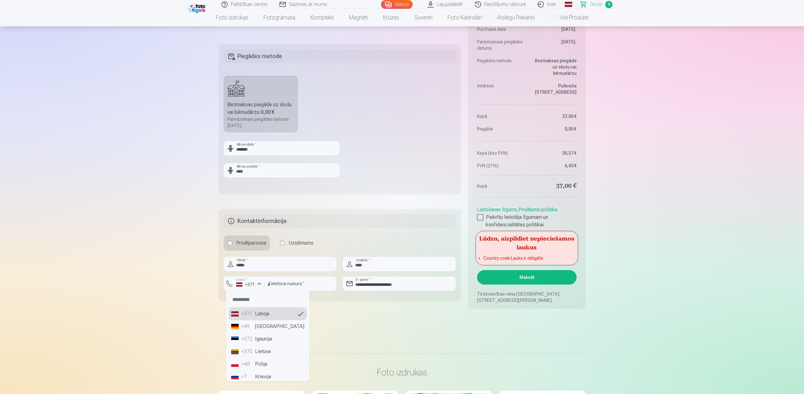
click at [257, 315] on li "+371 Latvija" at bounding box center [268, 313] width 78 height 13
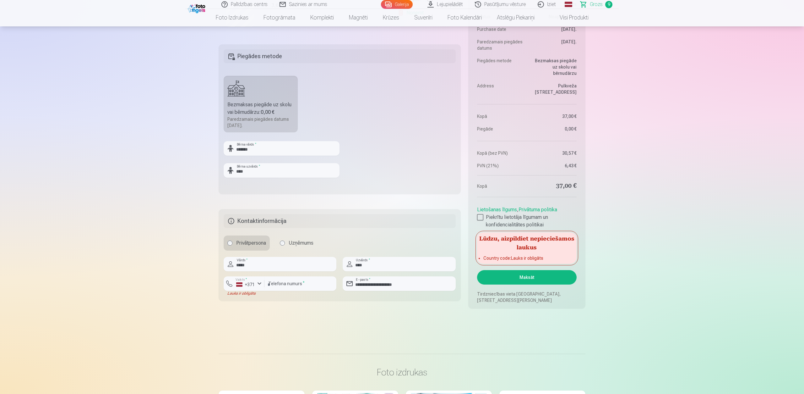
click at [529, 274] on button "Maksāt" at bounding box center [527, 277] width 100 height 14
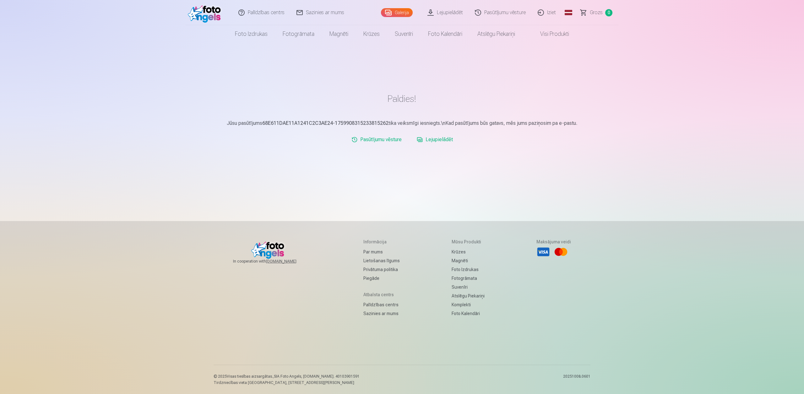
click at [440, 139] on link "Lejupielādēt" at bounding box center [434, 139] width 41 height 13
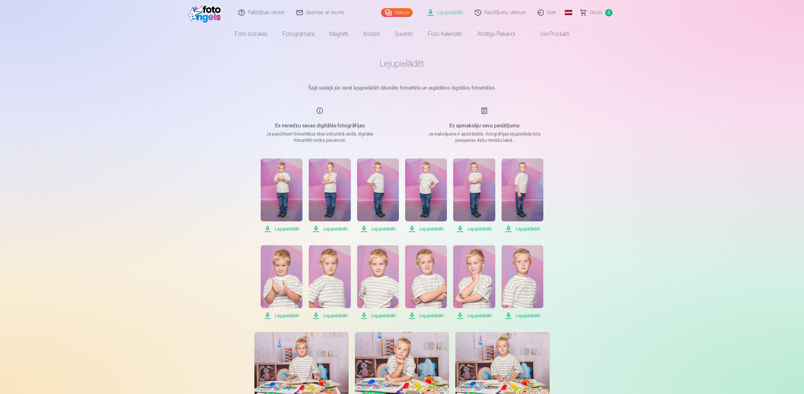
click at [276, 228] on span "Lejupielādēt" at bounding box center [282, 229] width 42 height 8
click at [337, 229] on span "Lejupielādēt" at bounding box center [330, 229] width 42 height 8
click at [376, 229] on span "Lejupielādēt" at bounding box center [378, 229] width 42 height 8
click at [416, 228] on span "Lejupielādēt" at bounding box center [426, 229] width 42 height 8
click at [481, 227] on span "Lejupielādēt" at bounding box center [474, 229] width 42 height 8
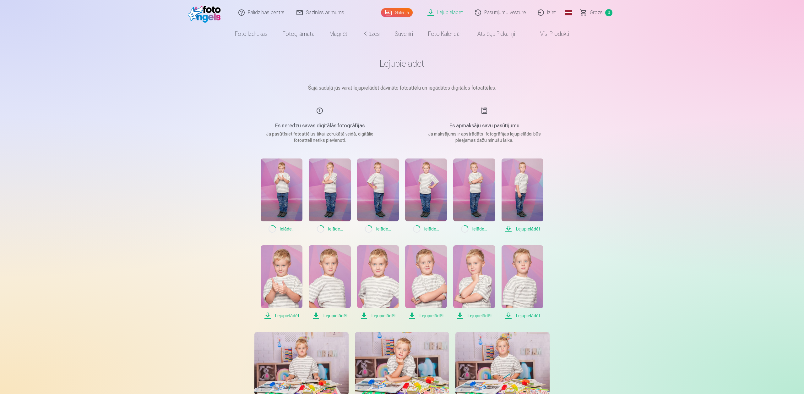
click at [527, 227] on span "Lejupielādēt" at bounding box center [523, 229] width 42 height 8
click at [290, 316] on span "Lejupielādēt" at bounding box center [282, 316] width 42 height 8
click at [336, 314] on span "Lejupielādēt" at bounding box center [330, 316] width 42 height 8
click at [386, 314] on span "Lejupielādēt" at bounding box center [378, 316] width 42 height 8
click at [438, 314] on span "Lejupielādēt" at bounding box center [426, 316] width 42 height 8
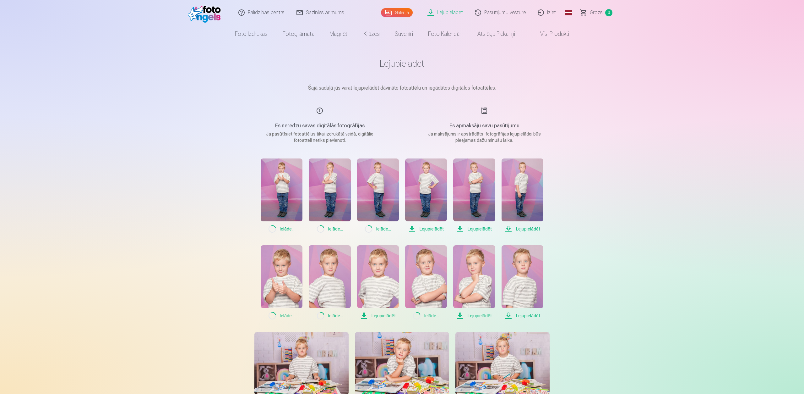
drag, startPoint x: 485, startPoint y: 313, endPoint x: 493, endPoint y: 314, distance: 7.9
click at [485, 313] on span "Lejupielādēt" at bounding box center [474, 316] width 42 height 8
click at [529, 316] on span "Lejupielādēt" at bounding box center [523, 316] width 42 height 8
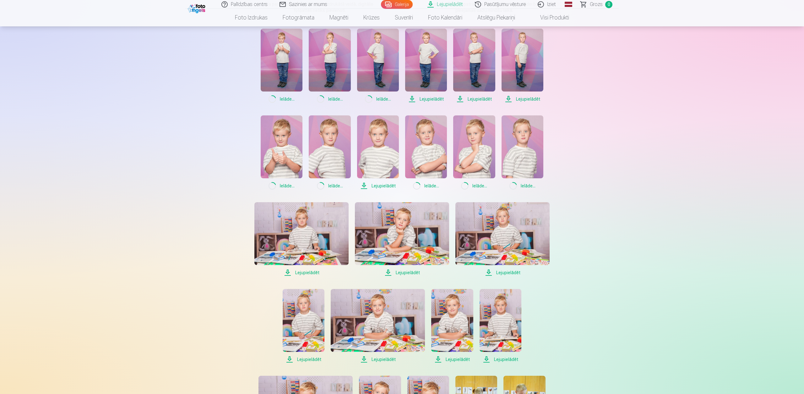
scroll to position [196, 0]
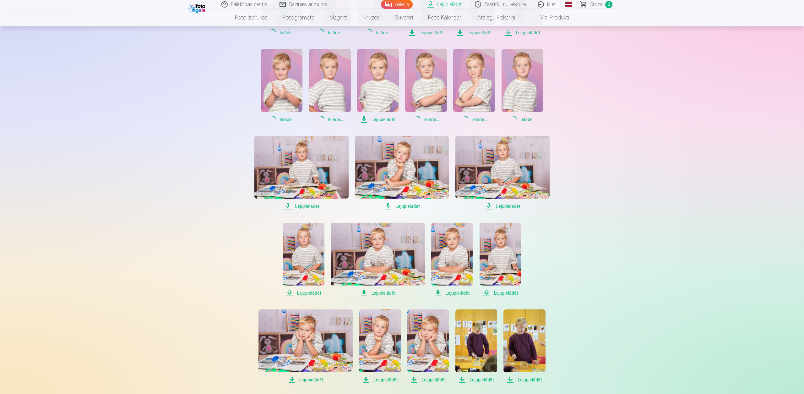
click at [372, 119] on span "Lejupielādēt" at bounding box center [378, 120] width 42 height 8
click at [305, 206] on span "Lejupielādēt" at bounding box center [301, 206] width 94 height 8
click at [405, 202] on span "Lejupielādēt" at bounding box center [402, 206] width 94 height 8
click at [511, 203] on span "Lejupielādēt" at bounding box center [503, 206] width 94 height 8
click at [304, 292] on span "Lejupielādēt" at bounding box center [304, 293] width 42 height 8
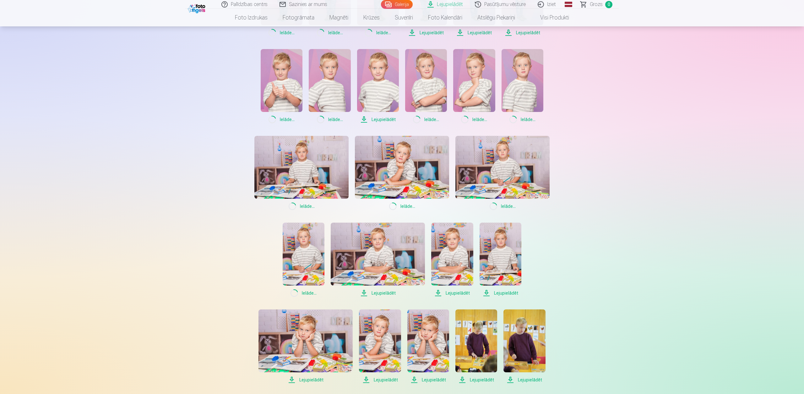
click at [394, 289] on span "Lejupielādēt" at bounding box center [378, 293] width 94 height 8
click at [453, 289] on span "Lejupielādēt" at bounding box center [452, 293] width 42 height 8
click at [509, 291] on span "Lejupielādēt" at bounding box center [501, 293] width 42 height 8
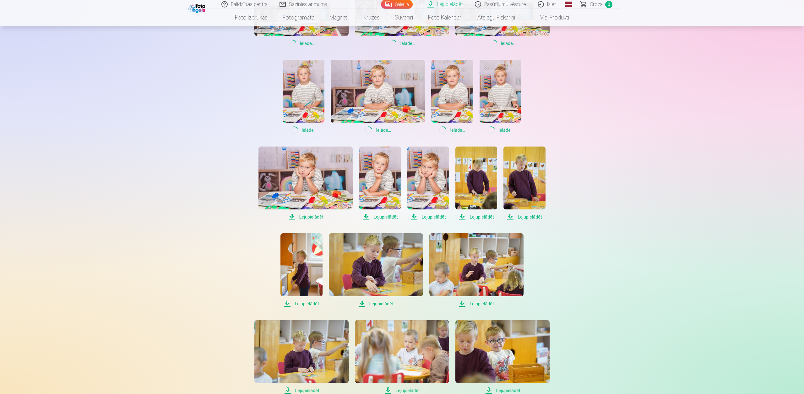
scroll to position [359, 0]
click at [311, 217] on span "Lejupielādēt" at bounding box center [306, 216] width 94 height 8
click at [380, 215] on span "Lejupielādēt" at bounding box center [380, 216] width 42 height 8
click at [426, 215] on span "Lejupielādēt" at bounding box center [428, 216] width 42 height 8
click at [474, 216] on span "Lejupielādēt" at bounding box center [477, 216] width 42 height 8
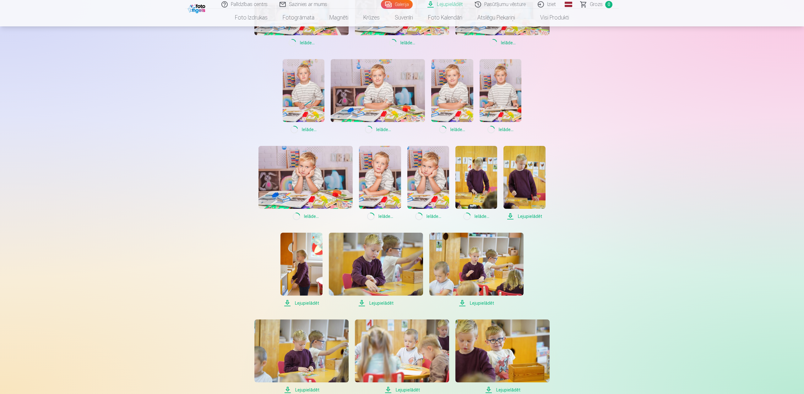
click at [527, 216] on span "Lejupielādēt" at bounding box center [525, 216] width 42 height 8
click at [485, 306] on span "Lejupielādēt" at bounding box center [476, 303] width 94 height 8
click at [382, 306] on span "Lejupielādēt" at bounding box center [376, 303] width 94 height 8
click at [308, 303] on span "Lejupielādēt" at bounding box center [302, 303] width 42 height 8
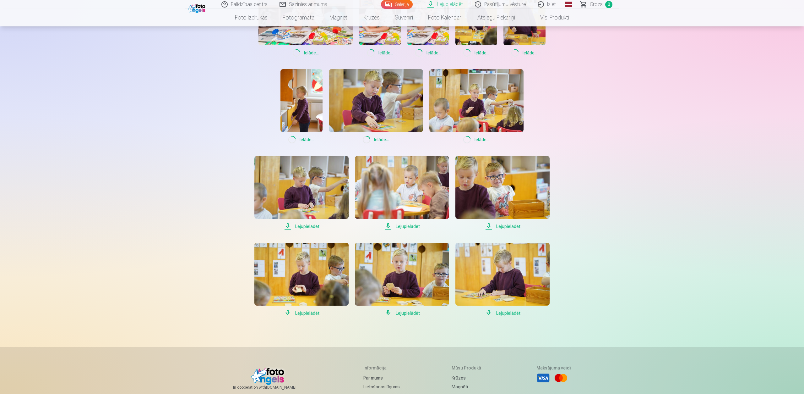
drag, startPoint x: 309, startPoint y: 227, endPoint x: 325, endPoint y: 226, distance: 16.0
click at [309, 226] on span "Lejupielādēt" at bounding box center [301, 226] width 94 height 8
click at [411, 223] on span "Lejupielādēt" at bounding box center [402, 226] width 94 height 8
click at [504, 224] on span "Lejupielādēt" at bounding box center [503, 226] width 94 height 8
click at [513, 315] on span "Lejupielādēt" at bounding box center [503, 313] width 94 height 8
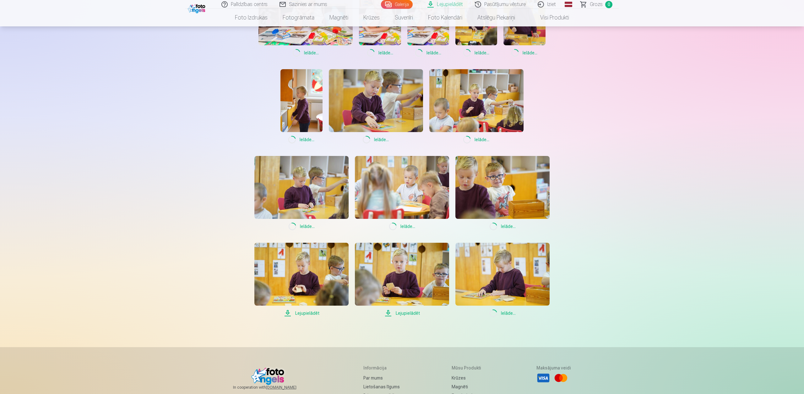
click at [416, 312] on span "Lejupielādēt" at bounding box center [402, 313] width 94 height 8
click at [308, 314] on span "Lejupielādēt" at bounding box center [301, 313] width 94 height 8
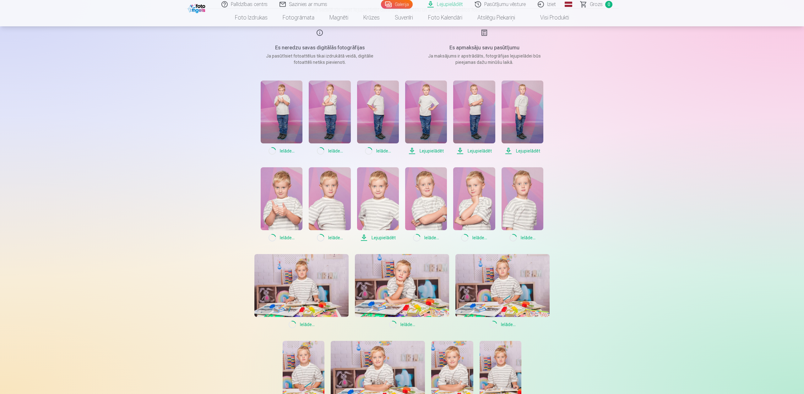
scroll to position [65, 0]
